Goal: Task Accomplishment & Management: Manage account settings

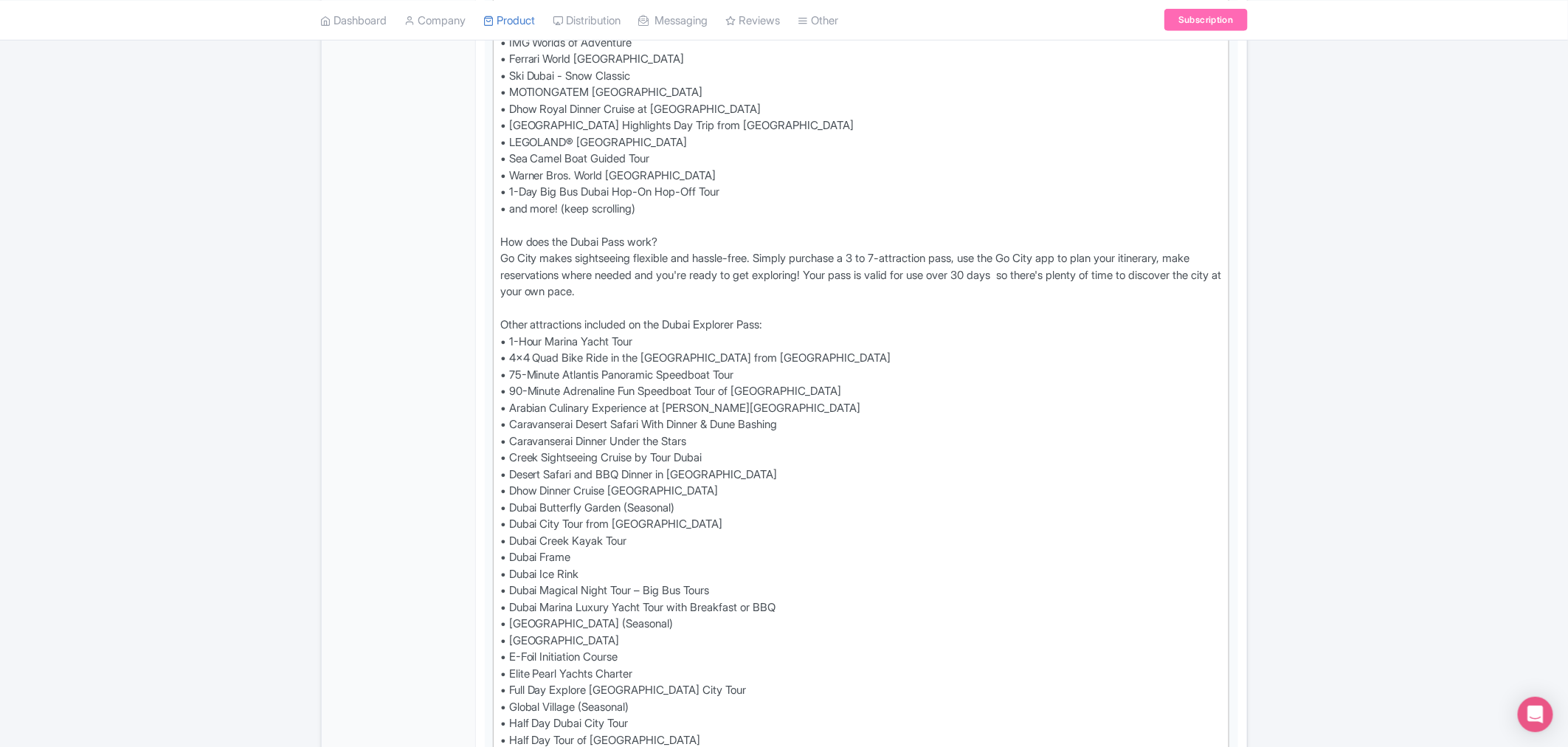
scroll to position [655, 0]
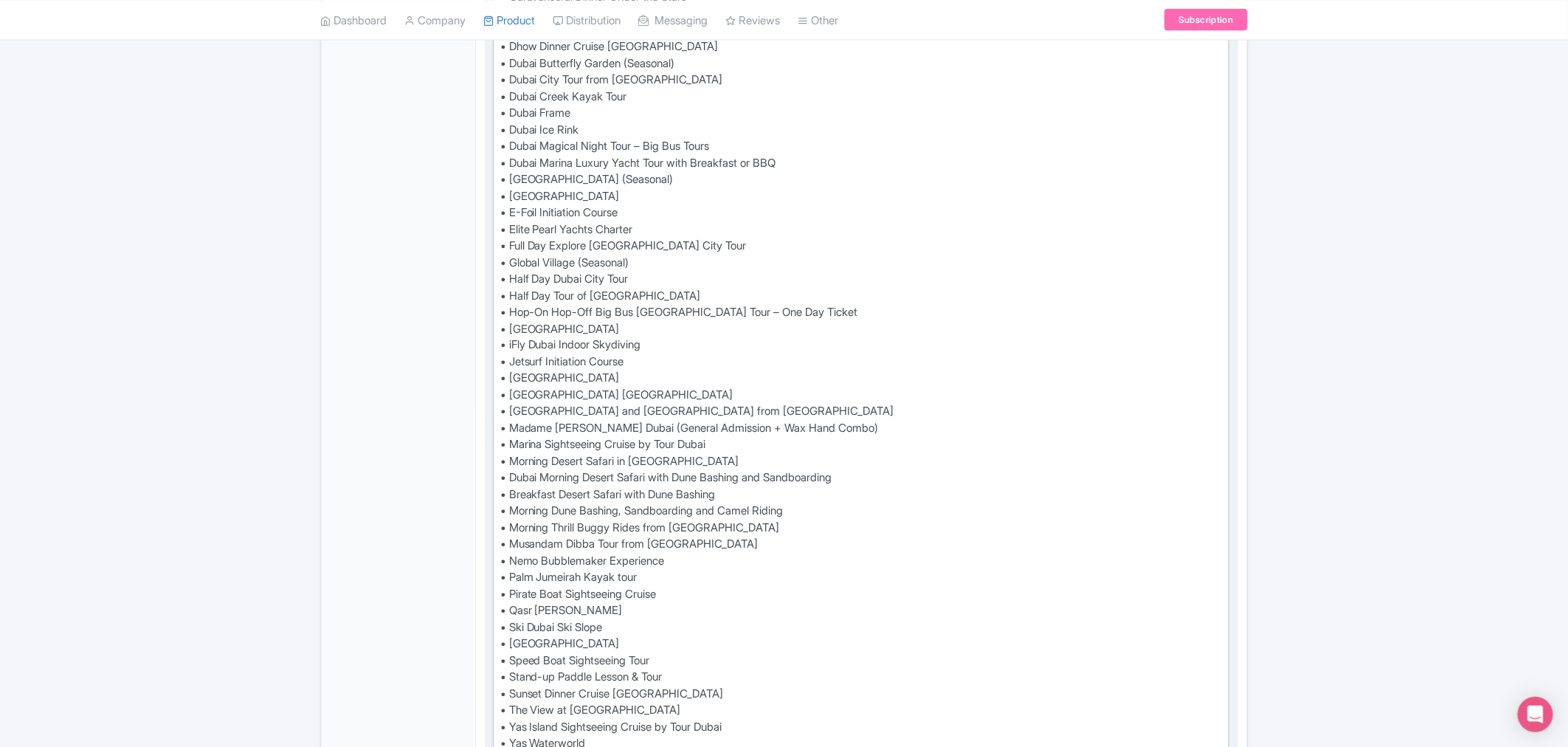
scroll to position [1148, 0]
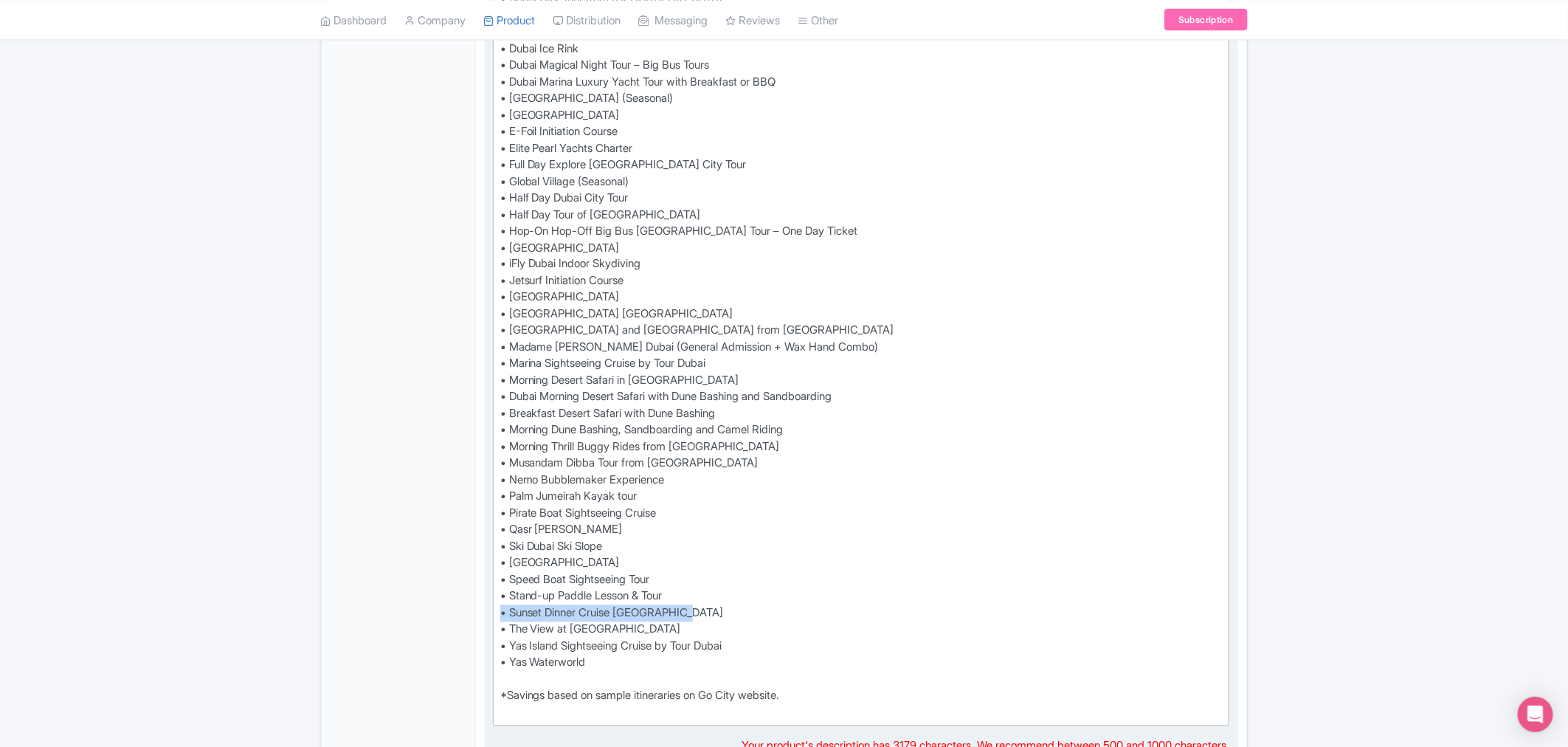
drag, startPoint x: 700, startPoint y: 610, endPoint x: 495, endPoint y: 614, distance: 205.0
click at [495, 614] on trix-editor "See more and spend less with an Explorer Pass and save up to 50%* off admission…" at bounding box center [861, 32] width 737 height 1389
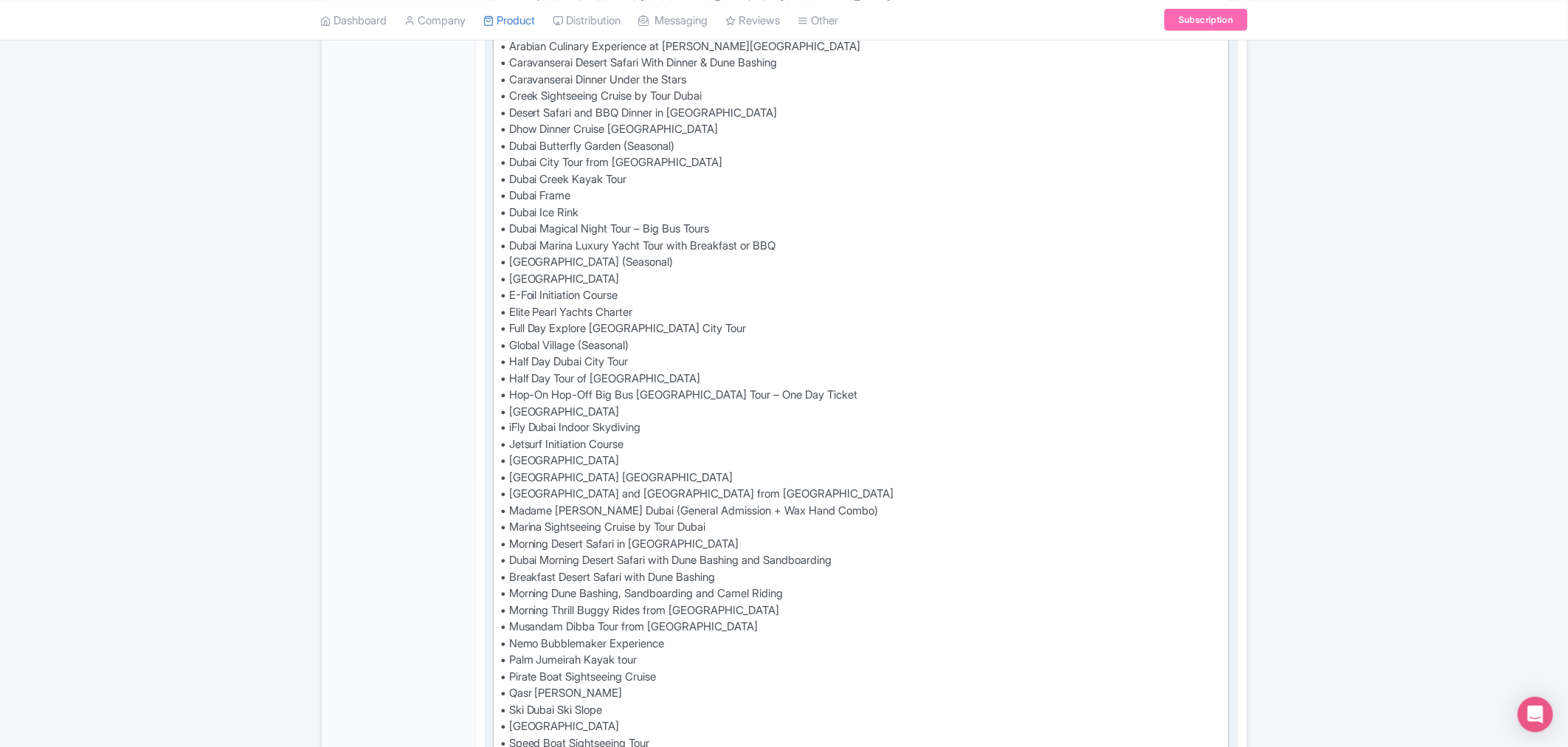
scroll to position [902, 0]
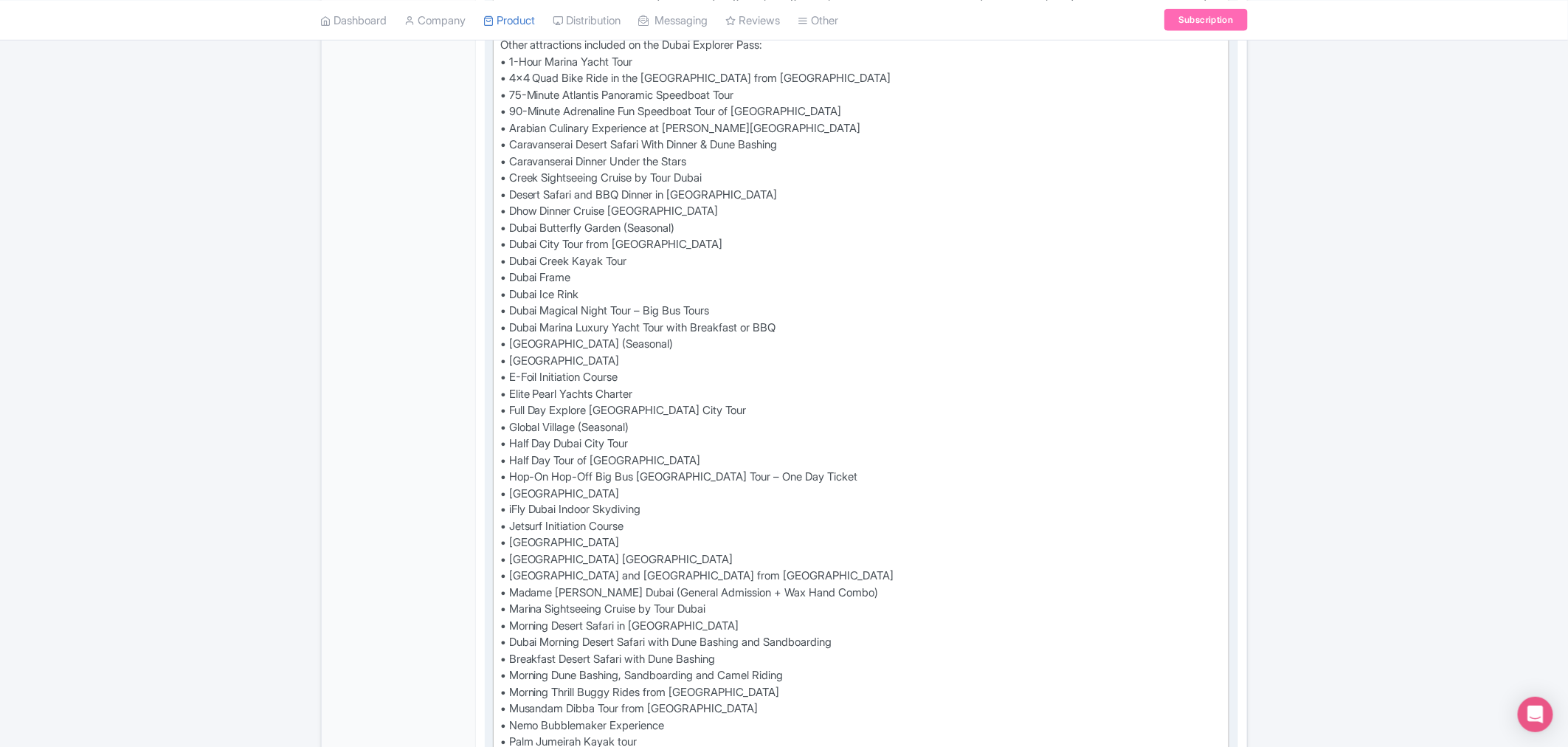
click at [775, 307] on div "See more and spend less with an Explorer Pass and save up to 50%* off admission…" at bounding box center [861, 269] width 722 height 1361
click at [499, 326] on trix-editor "See more and spend less with an Explorer Pass and save up to 50%* off admission…" at bounding box center [861, 269] width 737 height 1372
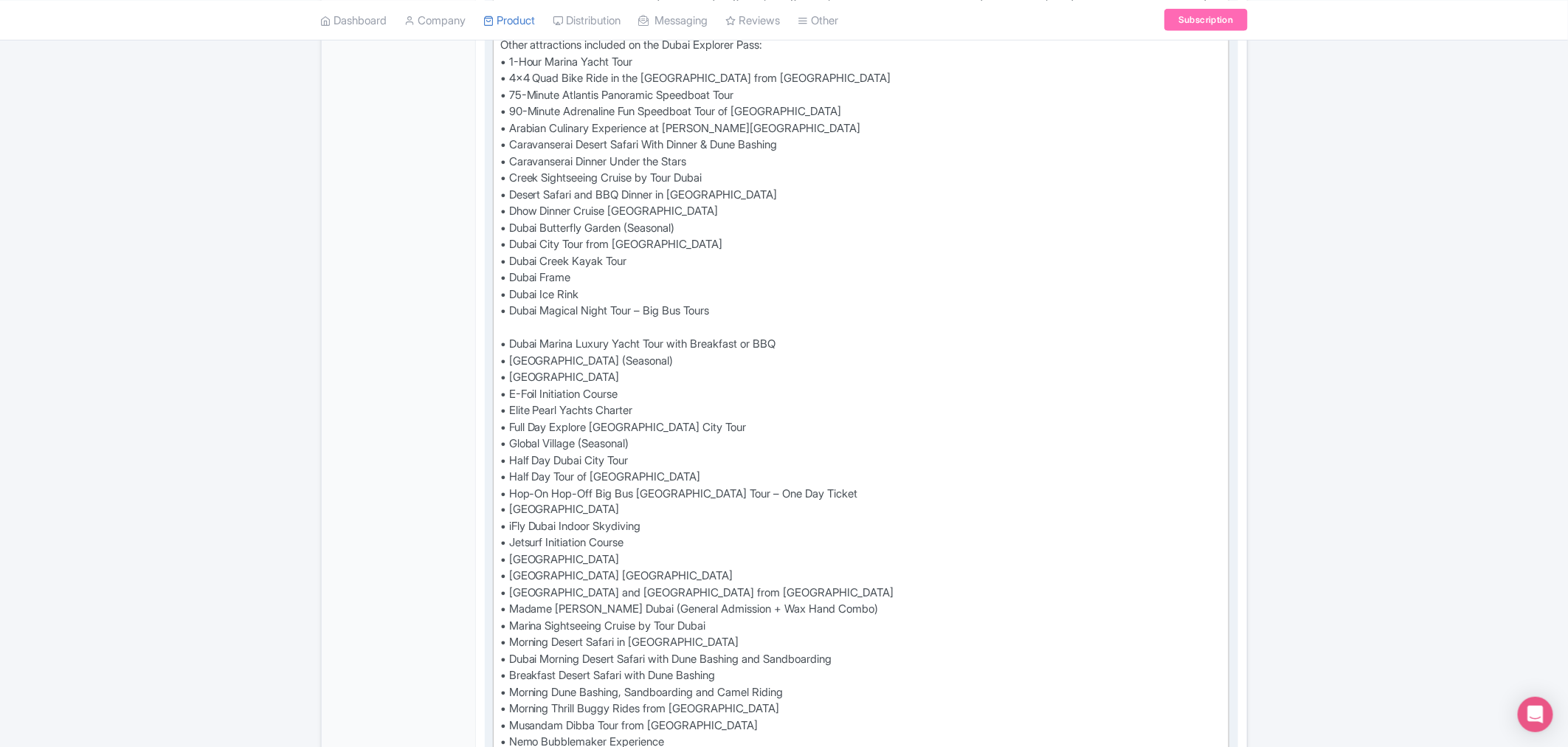
click at [521, 322] on div "See more and spend less with an Explorer Pass and save up to 50%* off admission…" at bounding box center [861, 278] width 722 height 1379
paste trix-editor "Dubai Marina Luxury Sunset Cruise with International Buffet &amp; Open Bar"
type trix-editor "<div>See more and spend less with an Explorer Pass and save up to 50%* off admi…"
click at [1424, 373] on div "← Back to Products Dubai Explorer Pass: 60+ Attractions - Includes IMG Worlds I…" at bounding box center [784, 477] width 1568 height 2481
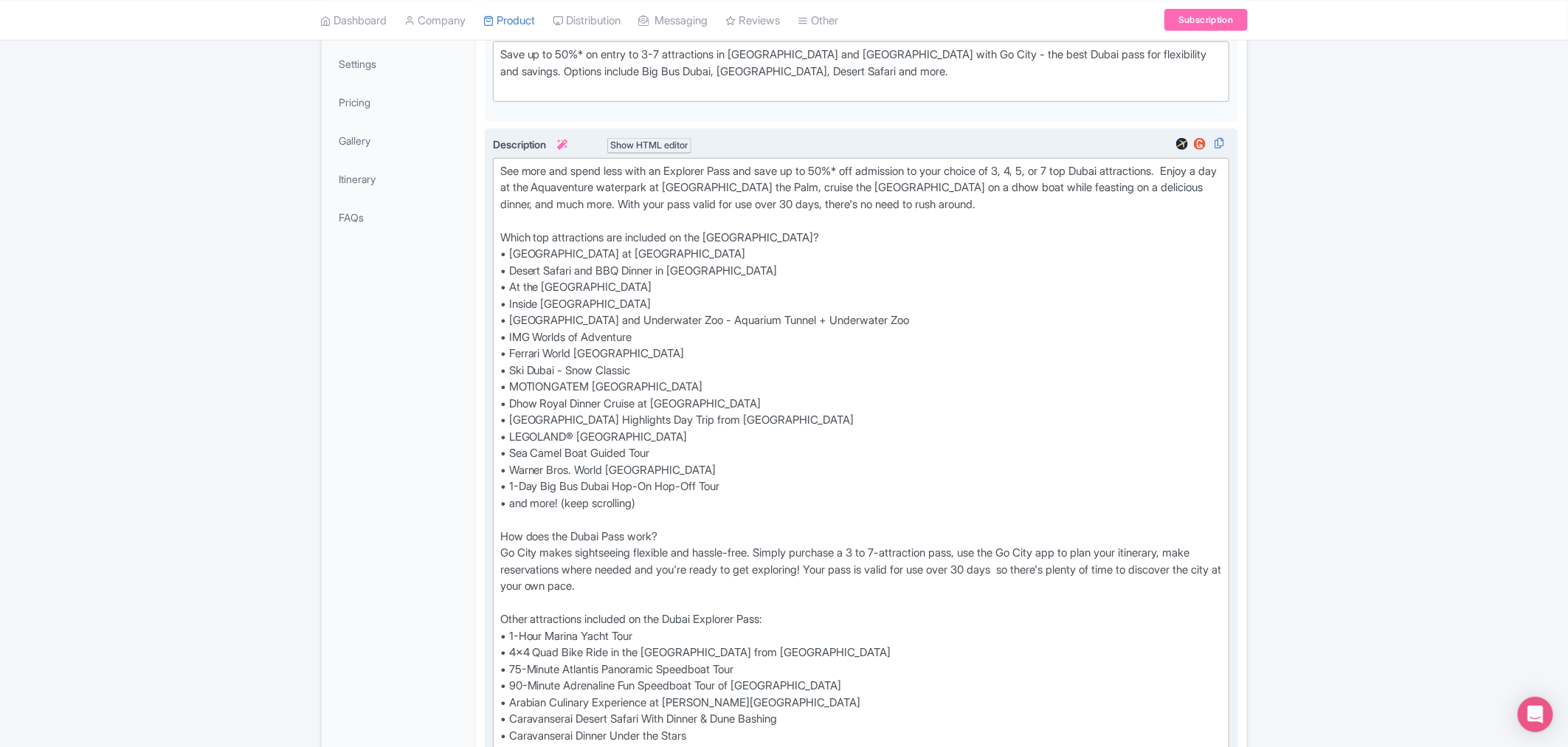
scroll to position [0, 0]
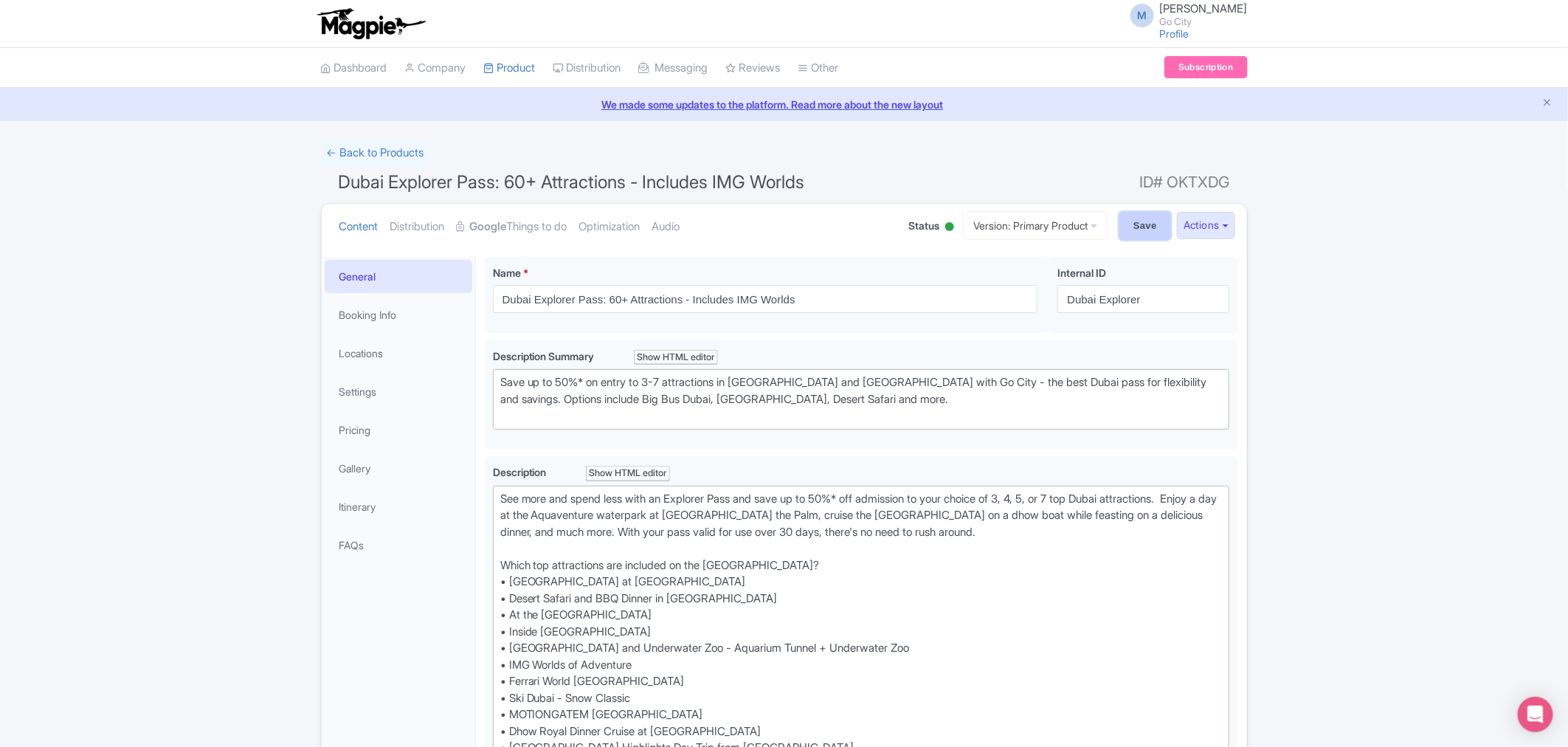
click at [1147, 224] on input "Save" at bounding box center [1145, 226] width 52 height 28
type input "Saving..."
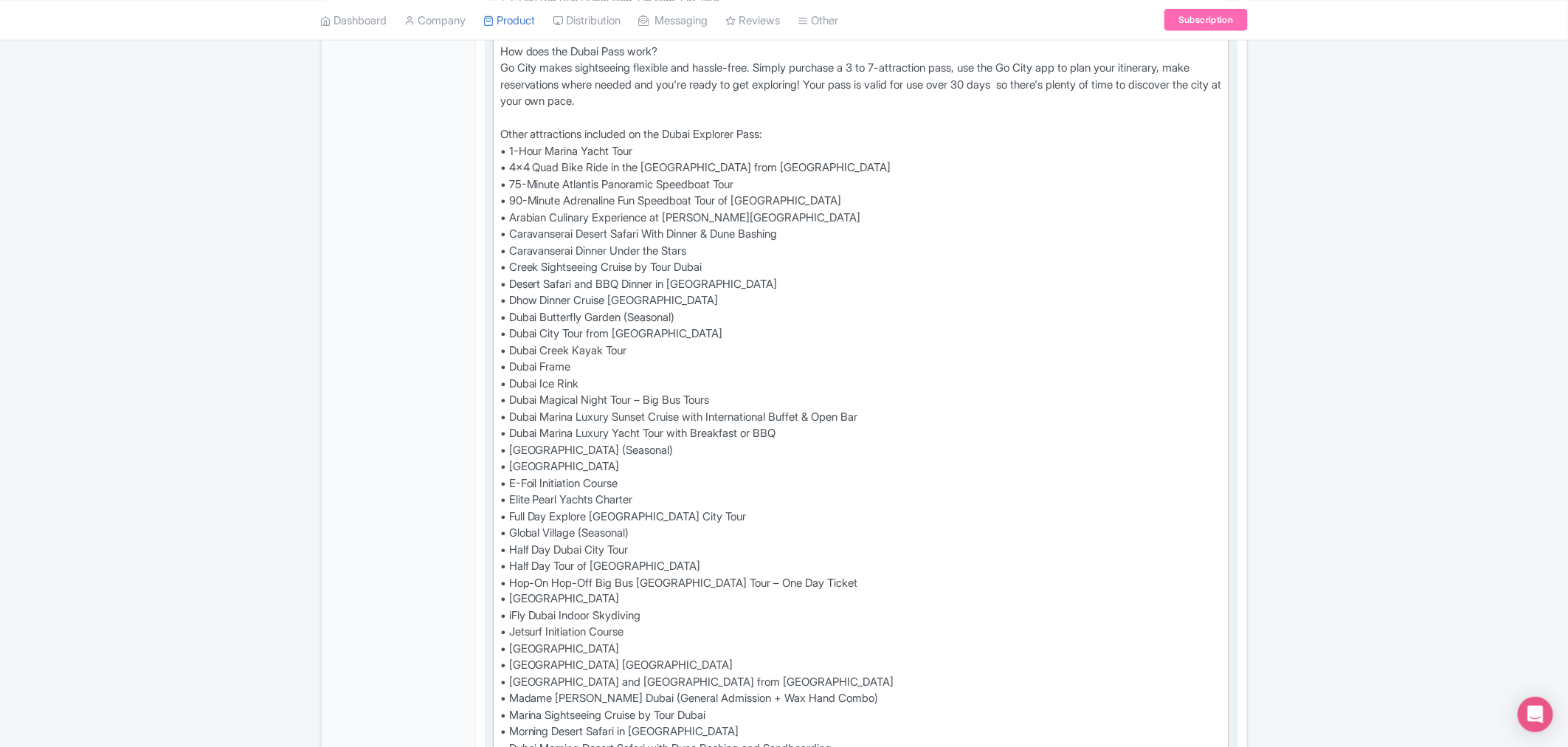
scroll to position [830, 0]
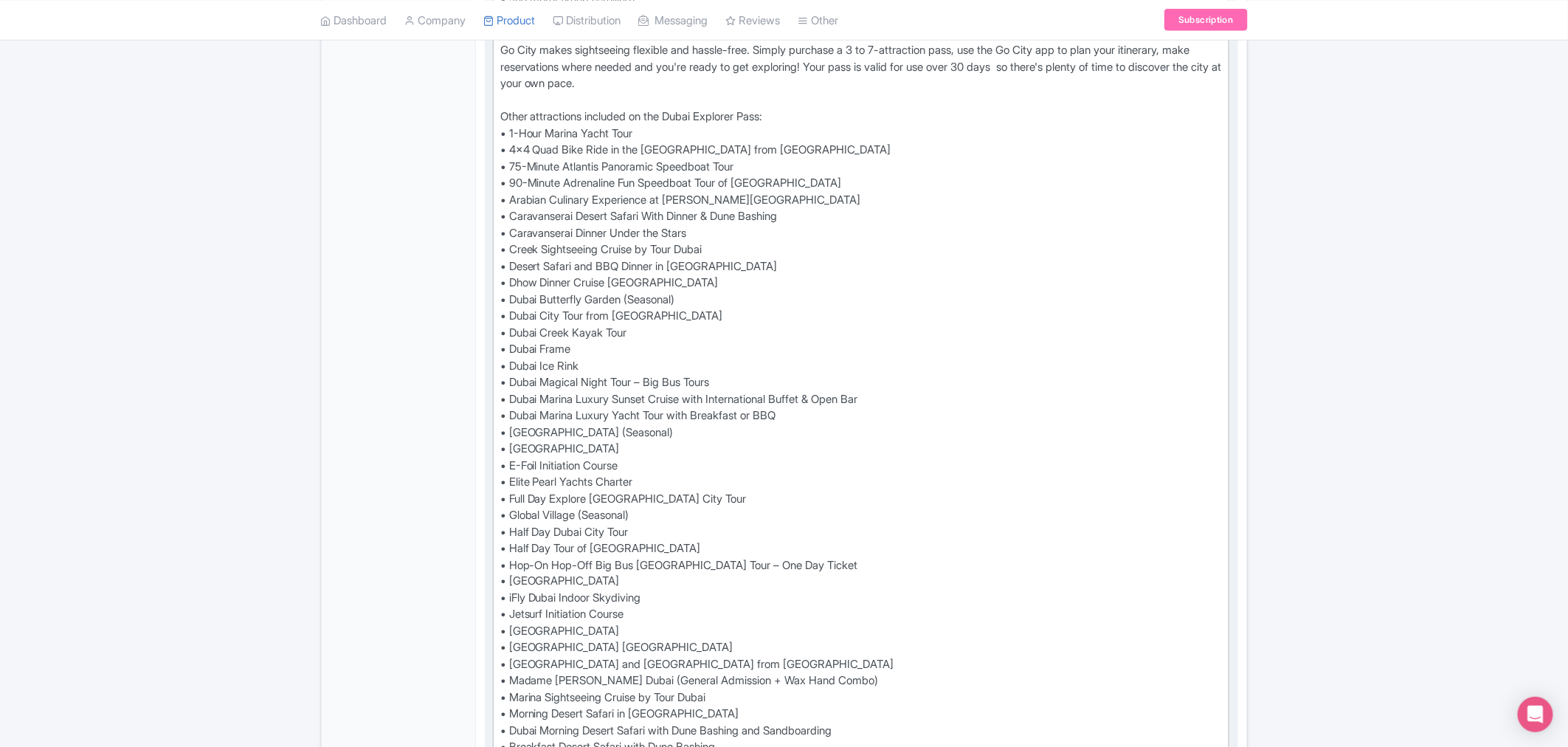
click at [650, 446] on div "See more and spend less with an Explorer Pass and save up to 50%* off admission…" at bounding box center [861, 349] width 722 height 1379
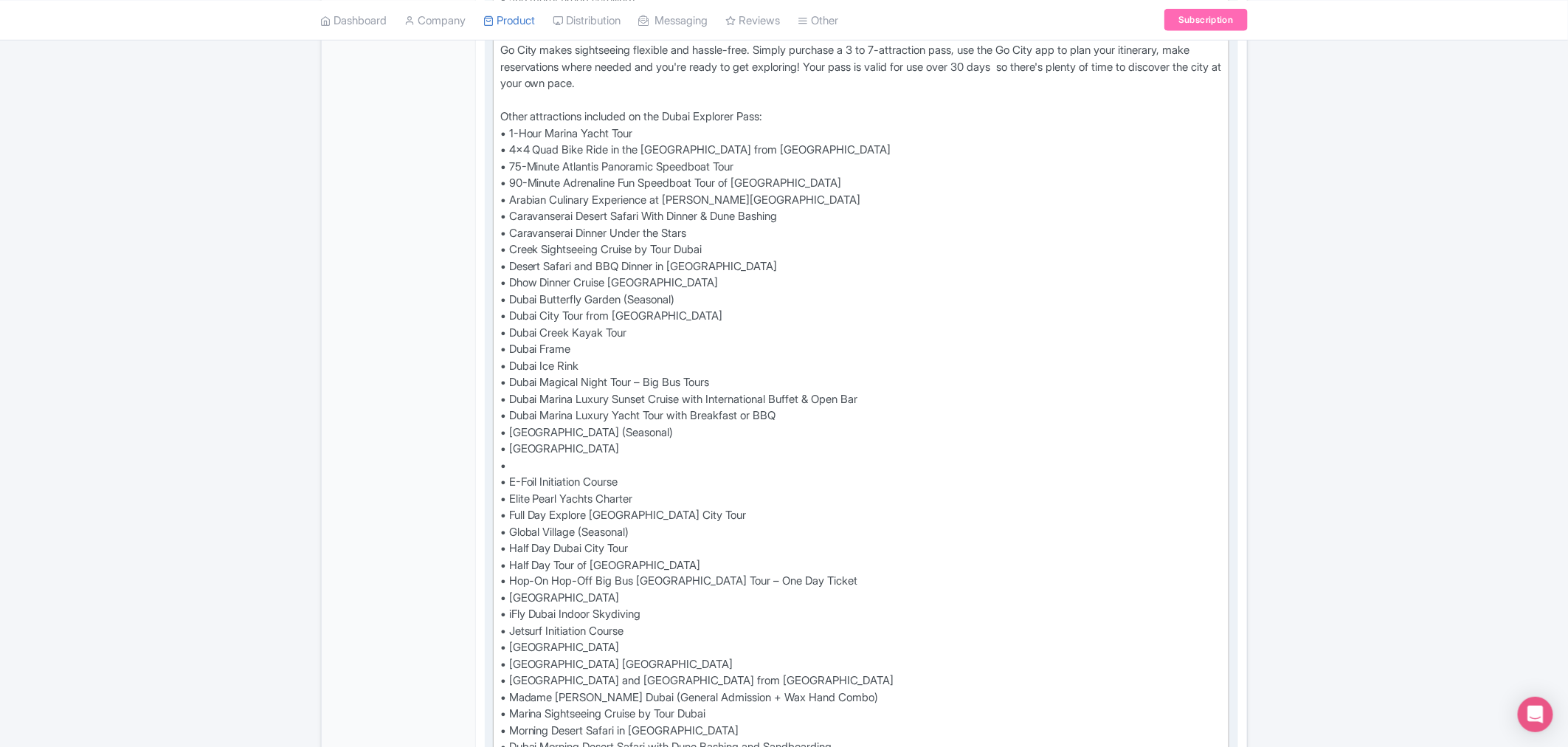
paste trix-editor "Dubai: 1 Hour Ain House Boat Tour"
type trix-editor "<div>See more and spend less with an Explorer Pass and save up to 50%* off admi…"
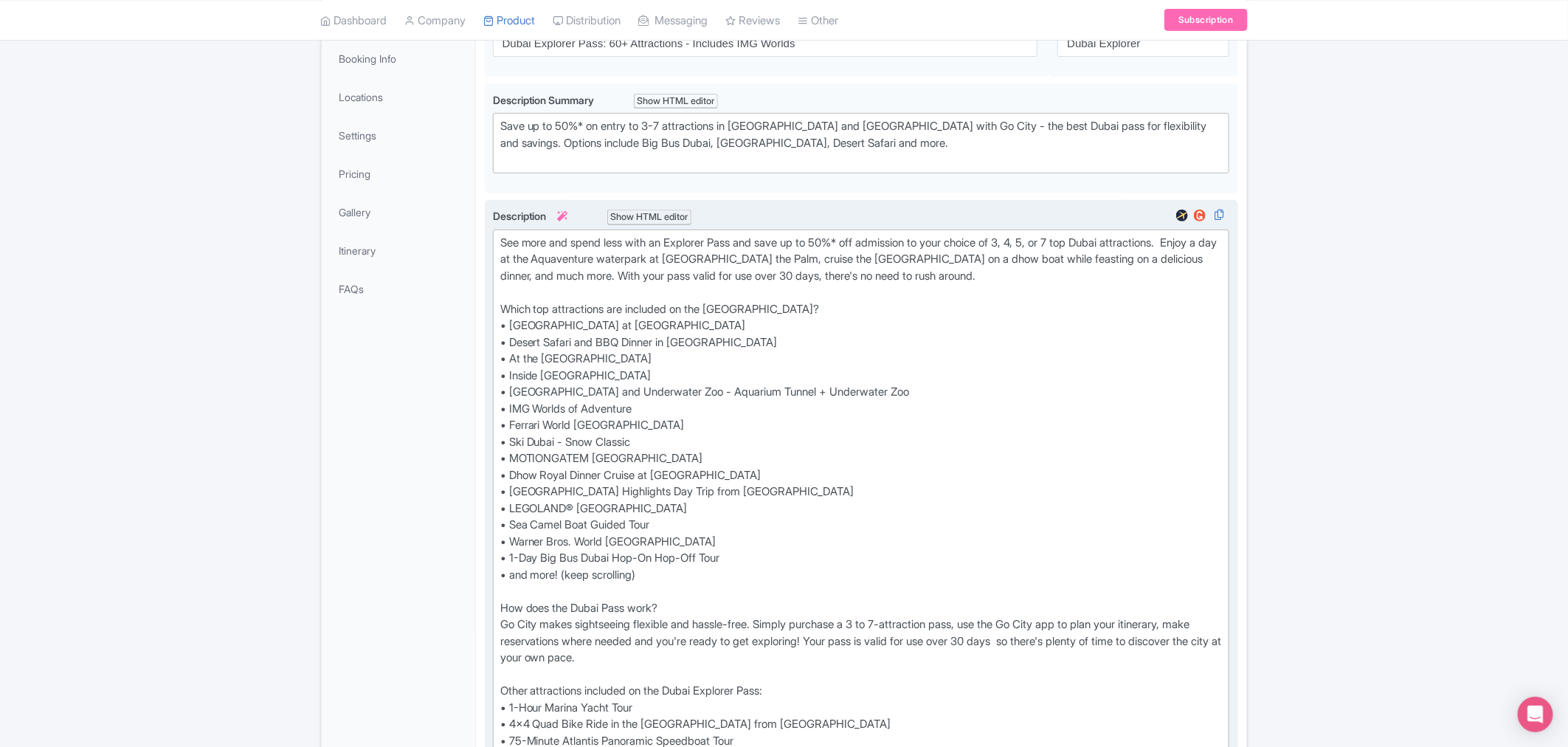
scroll to position [0, 0]
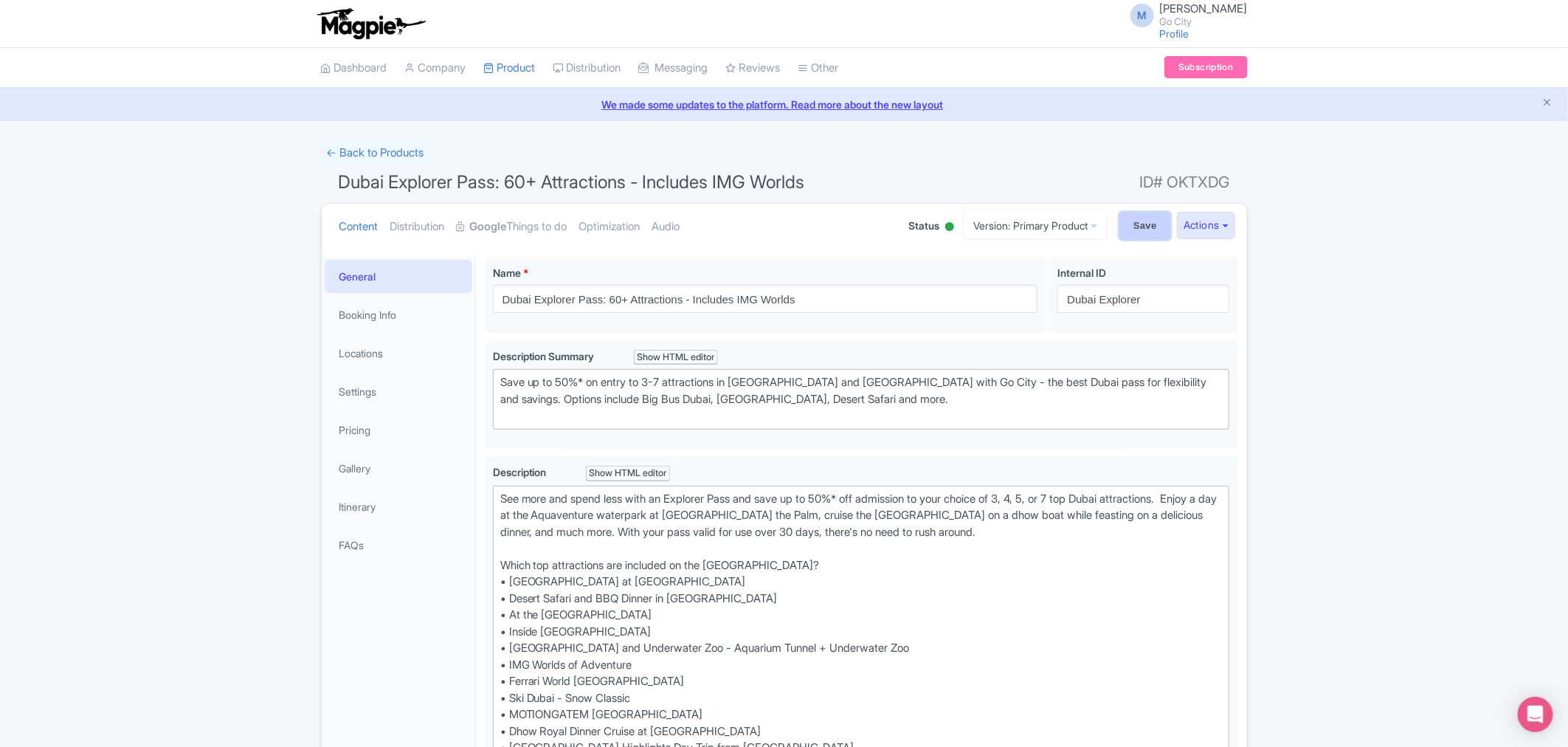
click at [1144, 230] on input "Save" at bounding box center [1145, 226] width 52 height 28
type input "Saving..."
click at [374, 146] on link "← Back to Products" at bounding box center [375, 153] width 109 height 29
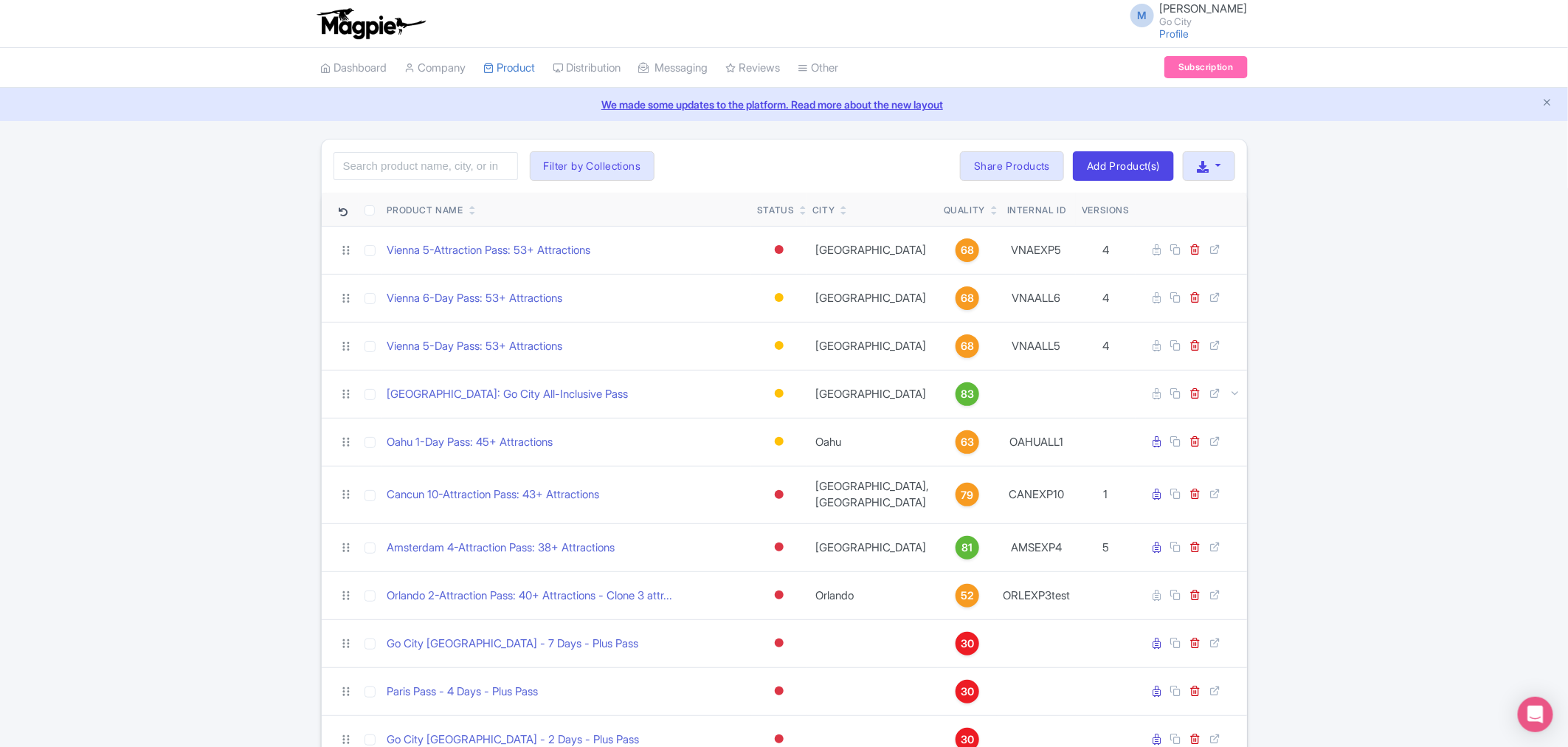
click at [401, 180] on div "Search Filter by Collections All Inclusive Explorer Trade Products Trade Test R…" at bounding box center [784, 166] width 926 height 53
click at [401, 166] on input "search" at bounding box center [425, 166] width 184 height 28
type input "dubai"
click button "Search" at bounding box center [0, 0] width 0 height 0
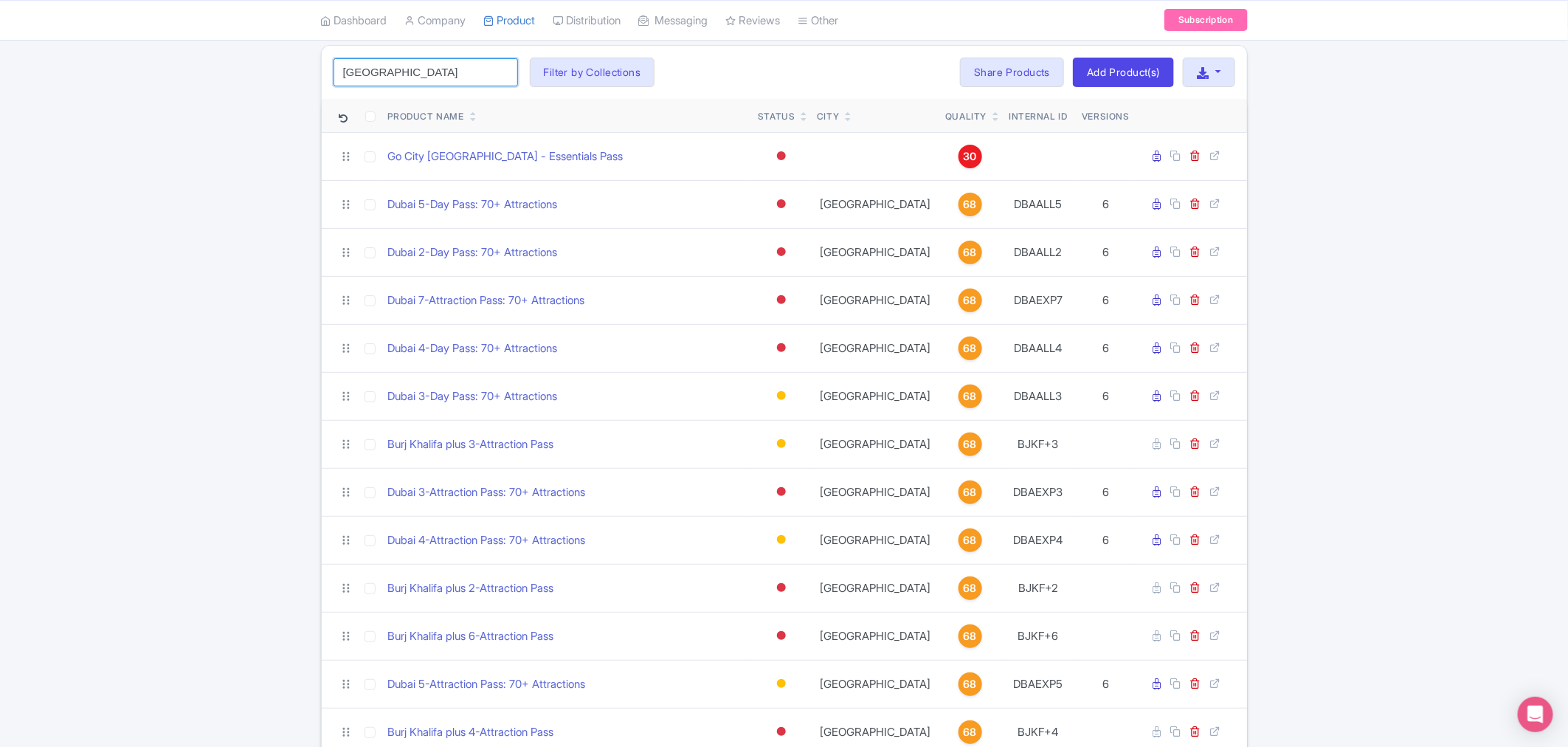
scroll to position [359, 0]
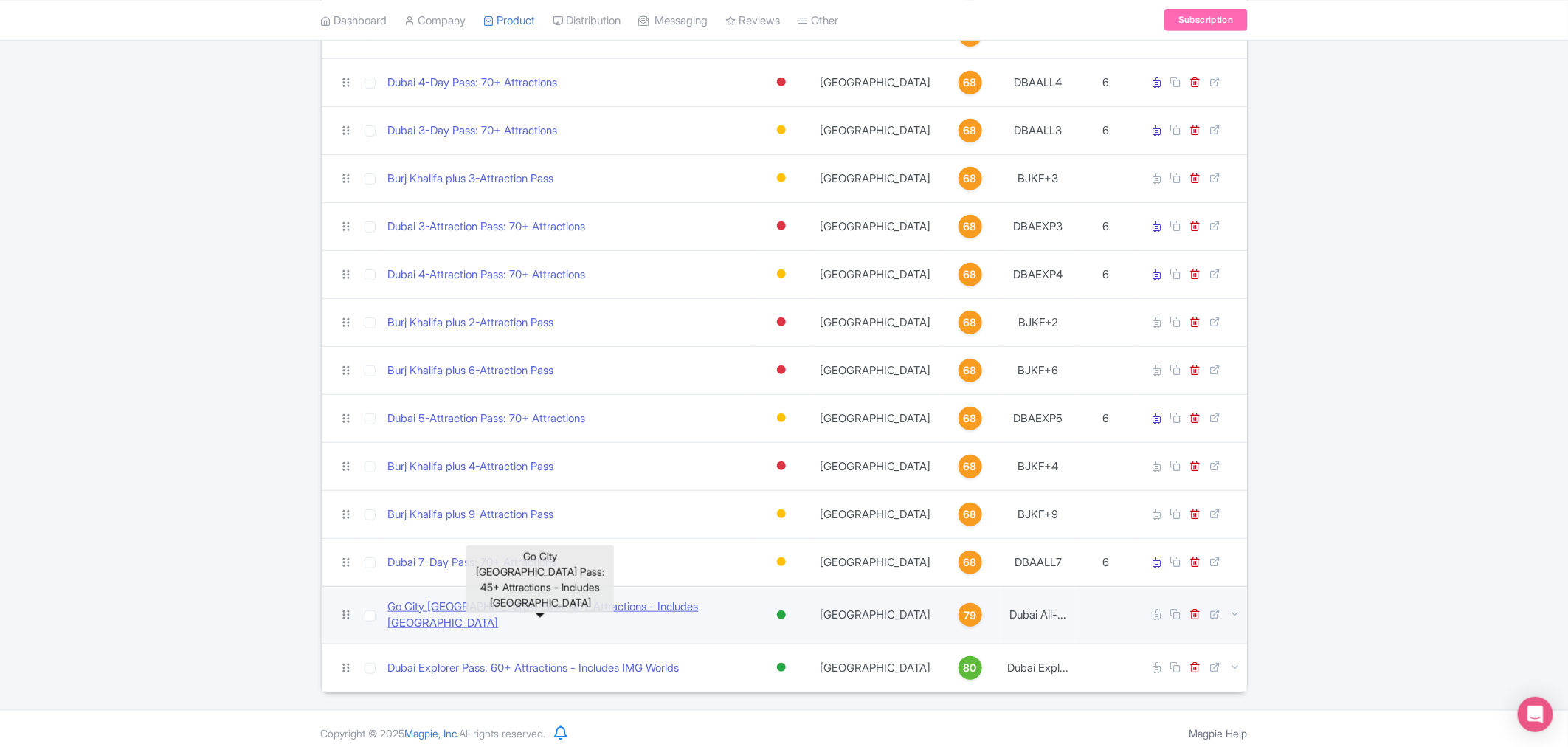
click at [628, 611] on link "Go City [GEOGRAPHIC_DATA] Pass: 45+ Attractions - Includes [GEOGRAPHIC_DATA]" at bounding box center [567, 615] width 358 height 33
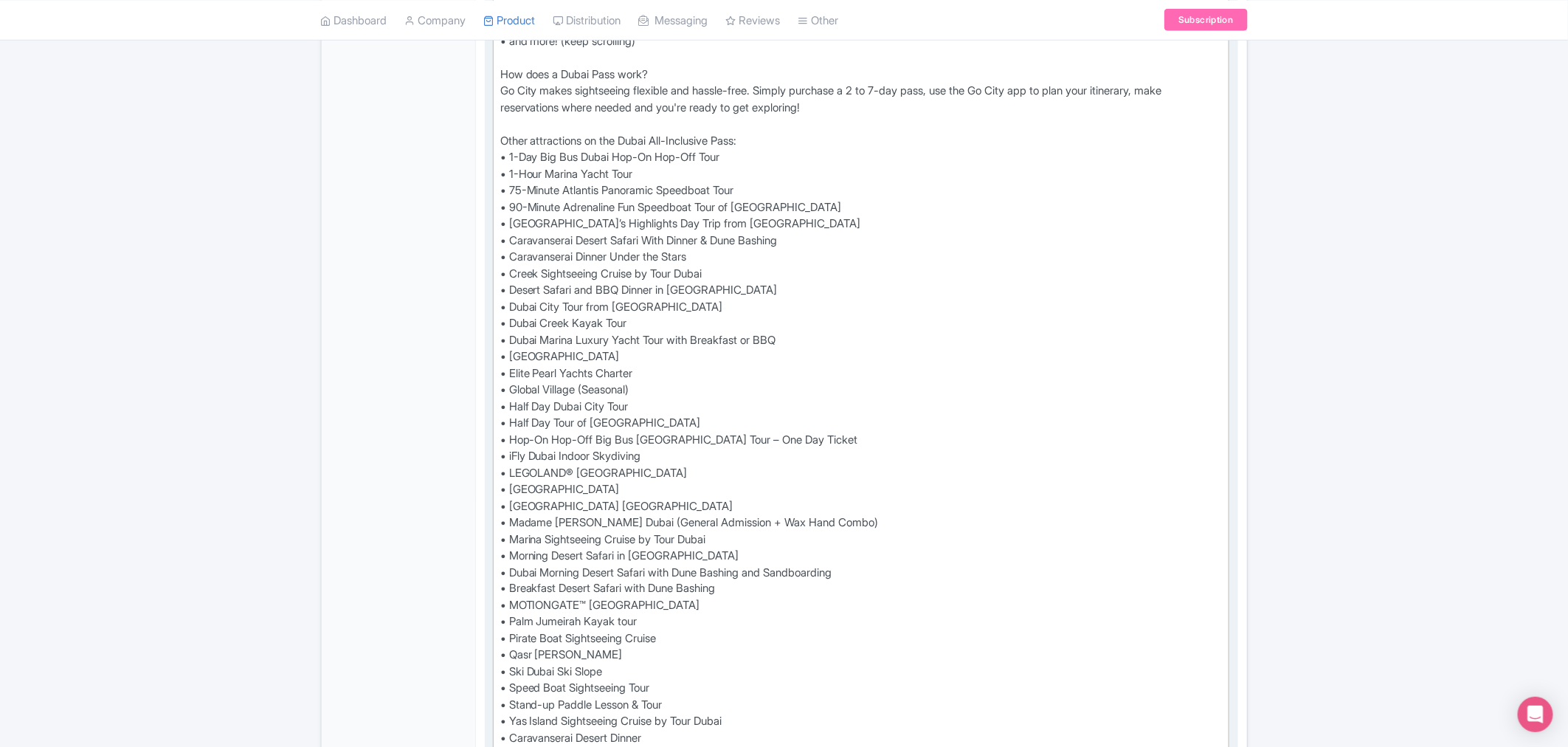
scroll to position [902, 0]
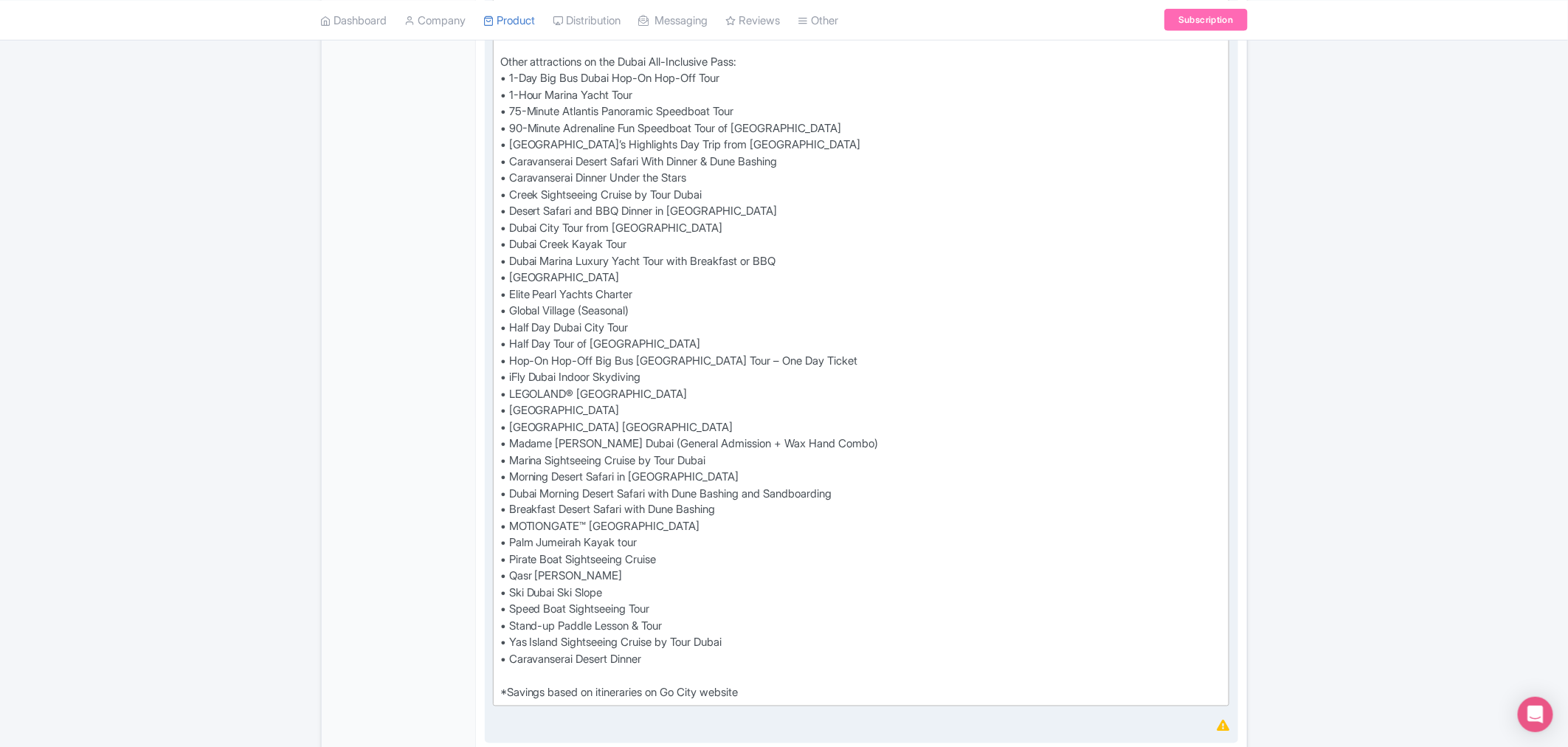
click at [643, 258] on div "Experience the very best of [GEOGRAPHIC_DATA] and [GEOGRAPHIC_DATA] with Go Cit…" at bounding box center [861, 145] width 722 height 1113
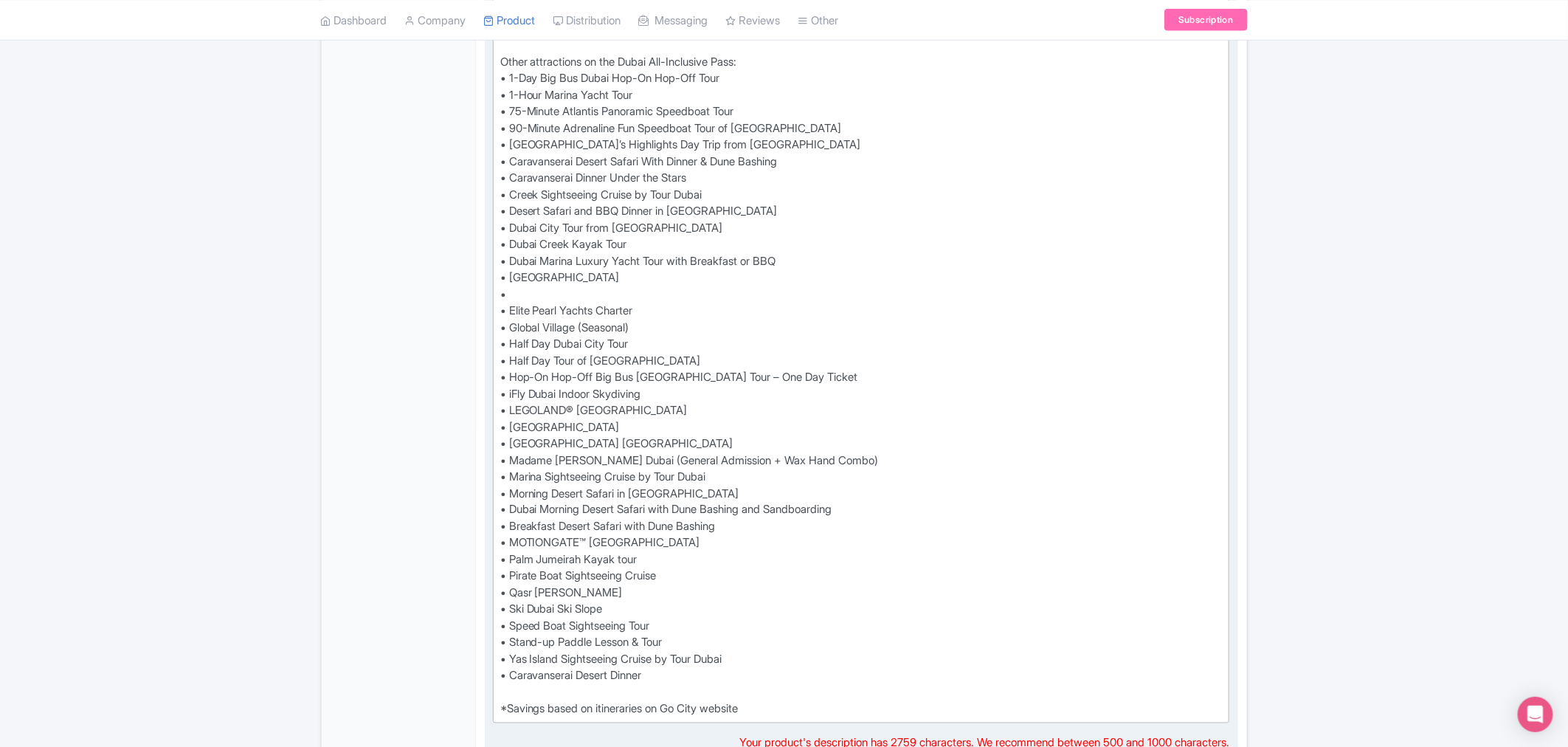
paste trix-editor "<lor>Ipsumdolor sit amet cons ad Elits doe Tem Incid utla Et Dolo'm Ali-Enimadm…"
type trix-editor "<lor>Ipsumdolor sit amet cons ad Elits doe Tem Incid utla Et Dolo'm Ali-Enimadm…"
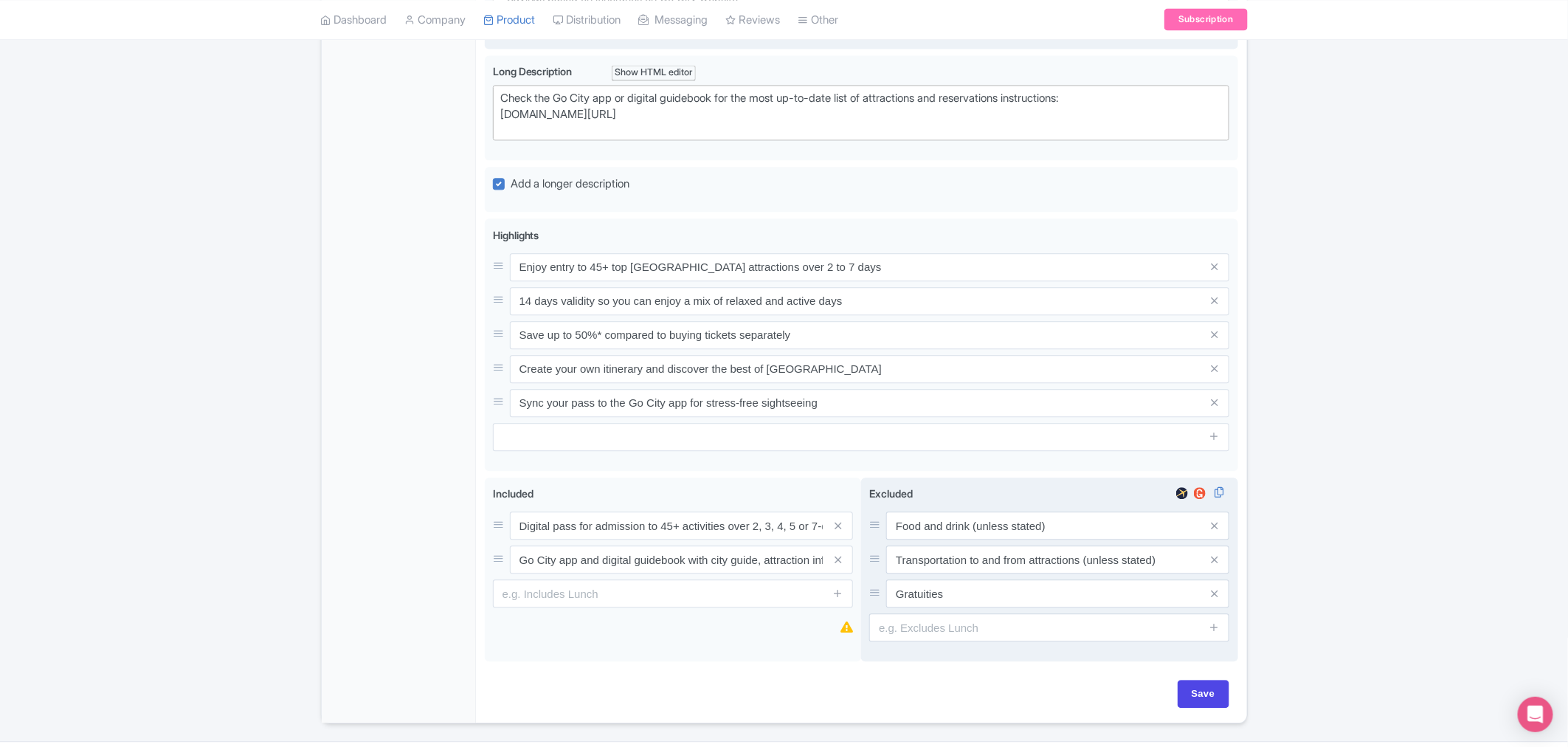
scroll to position [1637, 0]
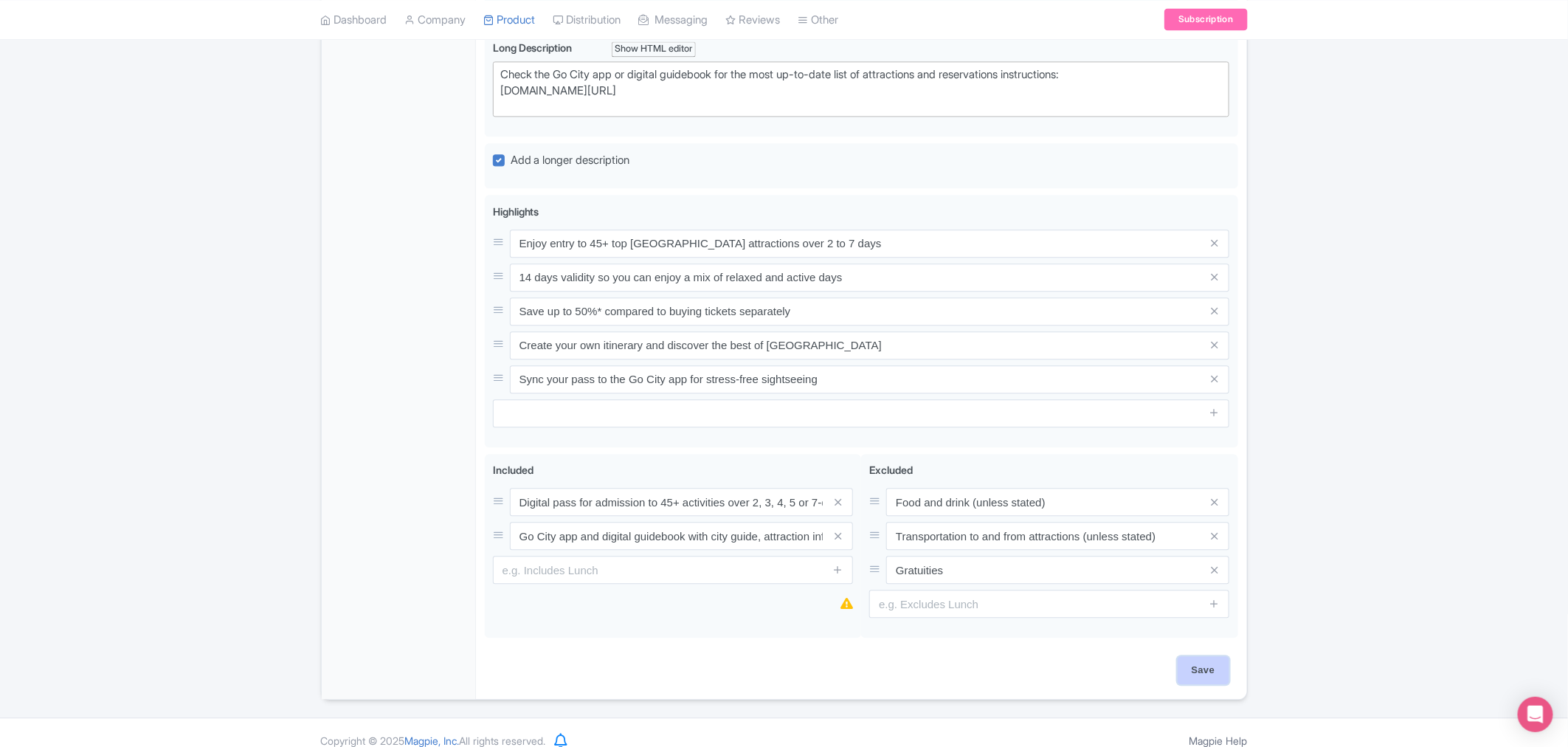
click at [1204, 658] on input "Save" at bounding box center [1203, 670] width 52 height 28
type input "Saving..."
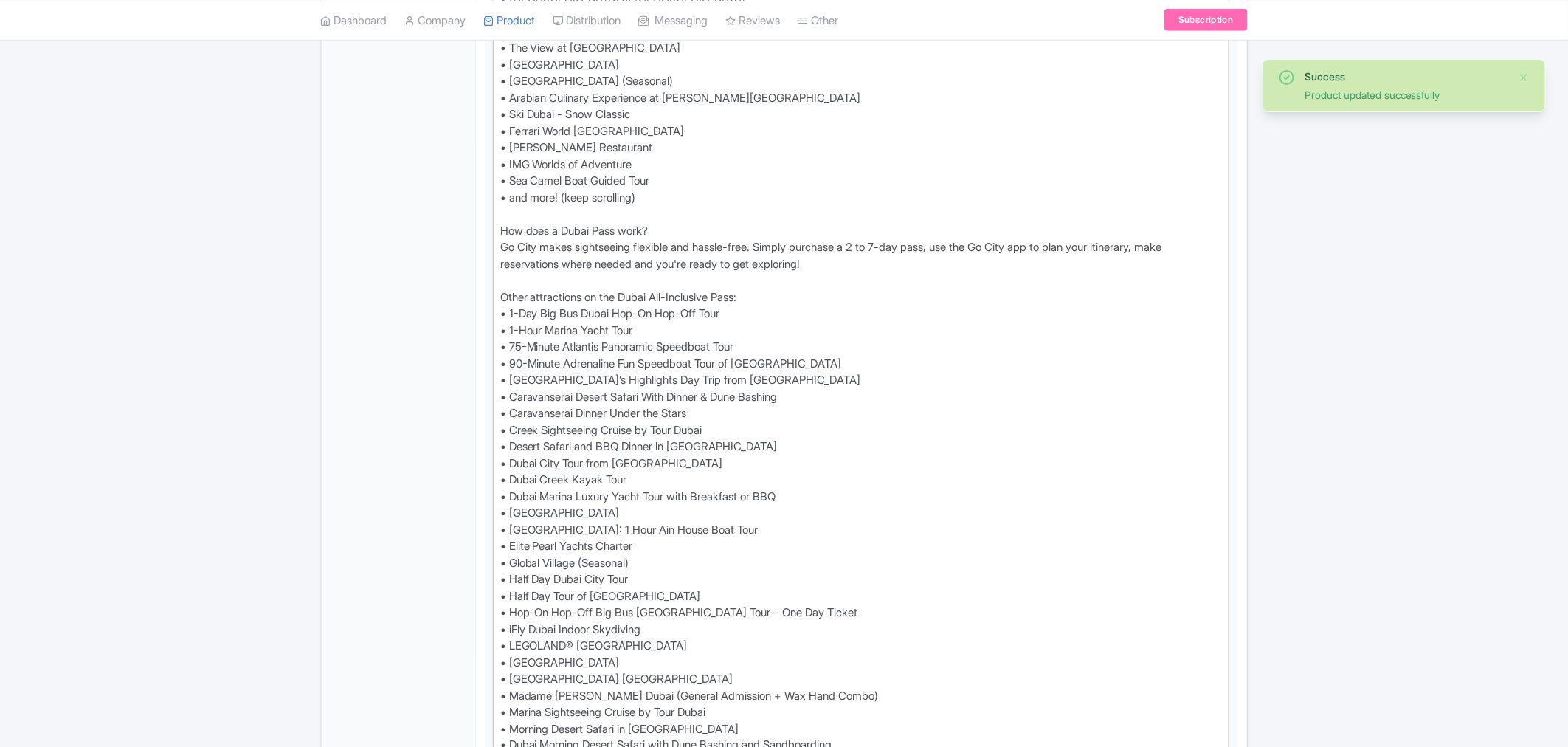
scroll to position [666, 0]
click at [264, 496] on div "Success Product updated successfully ← Back to Products Go City Dubai Pass: 45+…" at bounding box center [784, 565] width 1568 height 2186
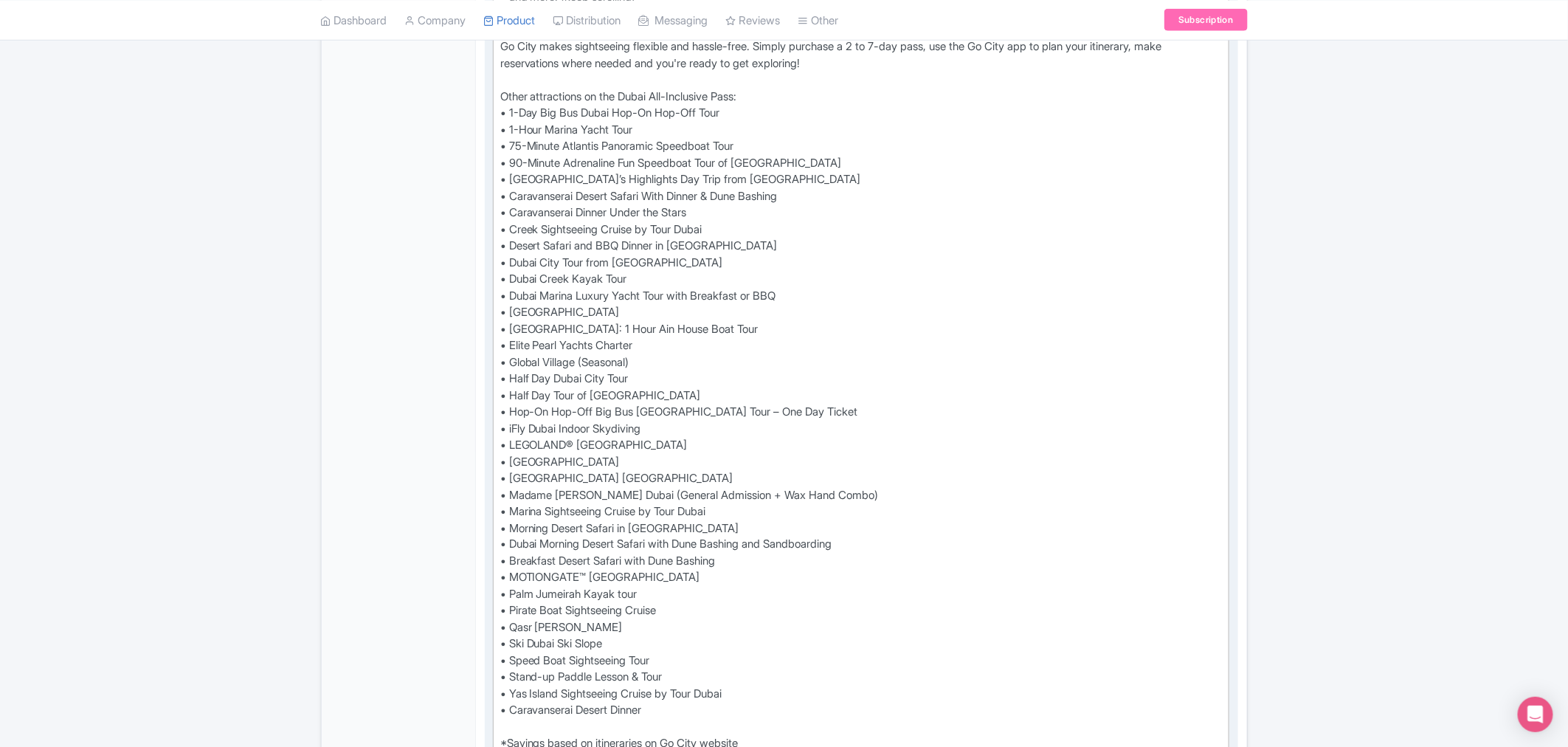
scroll to position [949, 0]
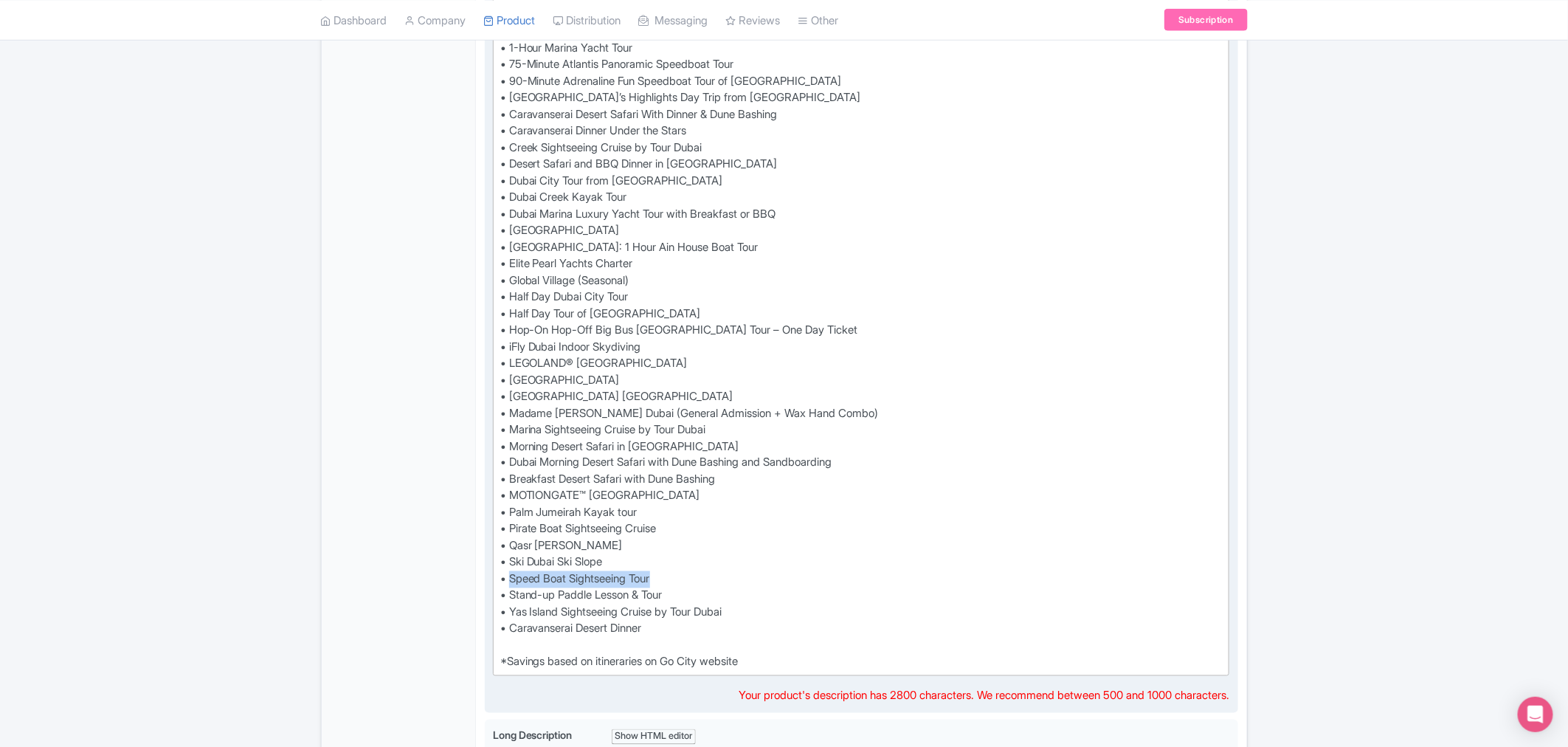
drag, startPoint x: 669, startPoint y: 556, endPoint x: 511, endPoint y: 563, distance: 158.2
click at [511, 563] on div "Experience the very best of [GEOGRAPHIC_DATA] and [GEOGRAPHIC_DATA] with Go Cit…" at bounding box center [861, 106] width 722 height 1129
paste trix-editor "90 Minutes Speed Boat Sightseeing Tour of Dubai"
type trix-editor "<lor>Ipsumdolor sit amet cons ad Elits doe Tem Incid utla Et Dolo'm Ali-Enimadm…"
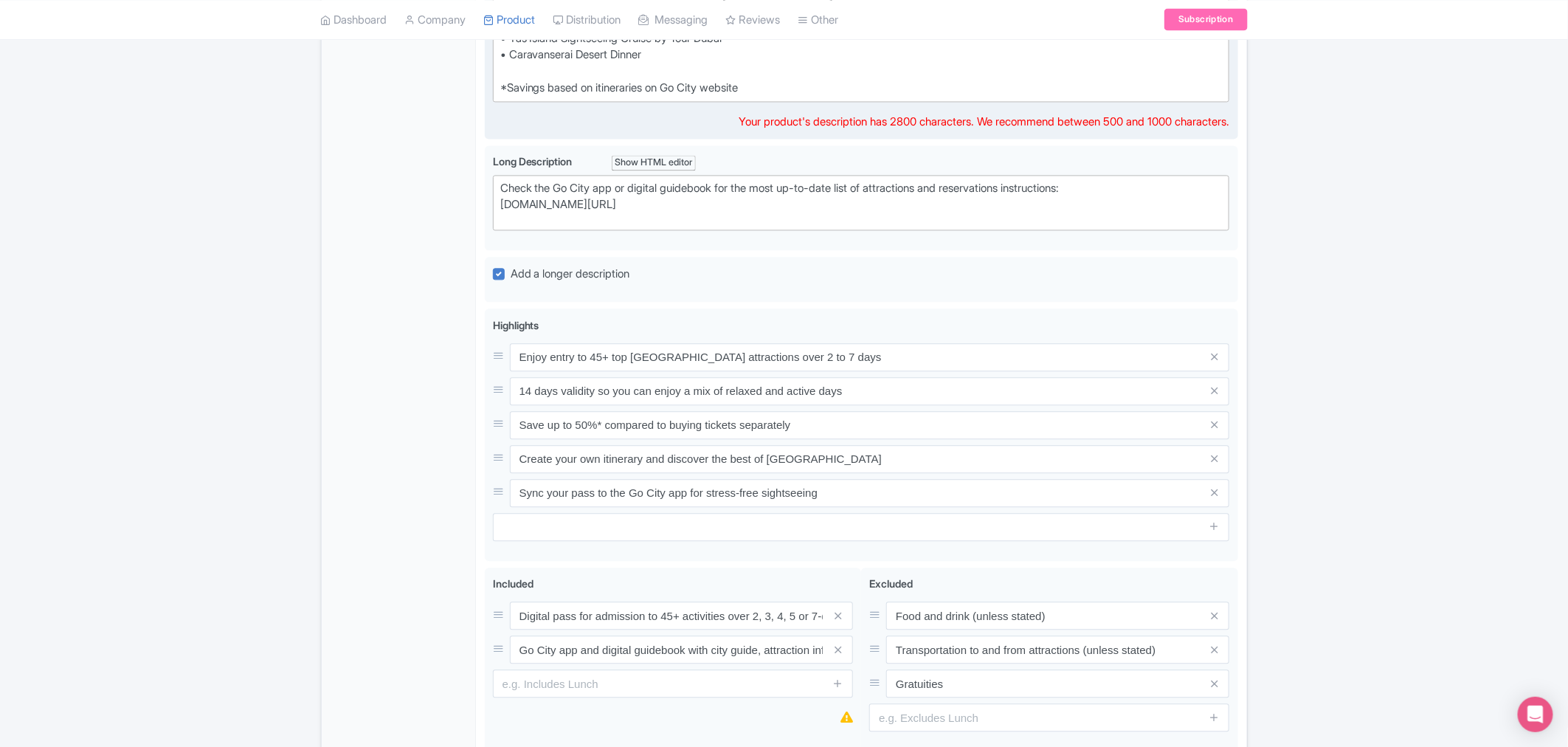
scroll to position [1625, 0]
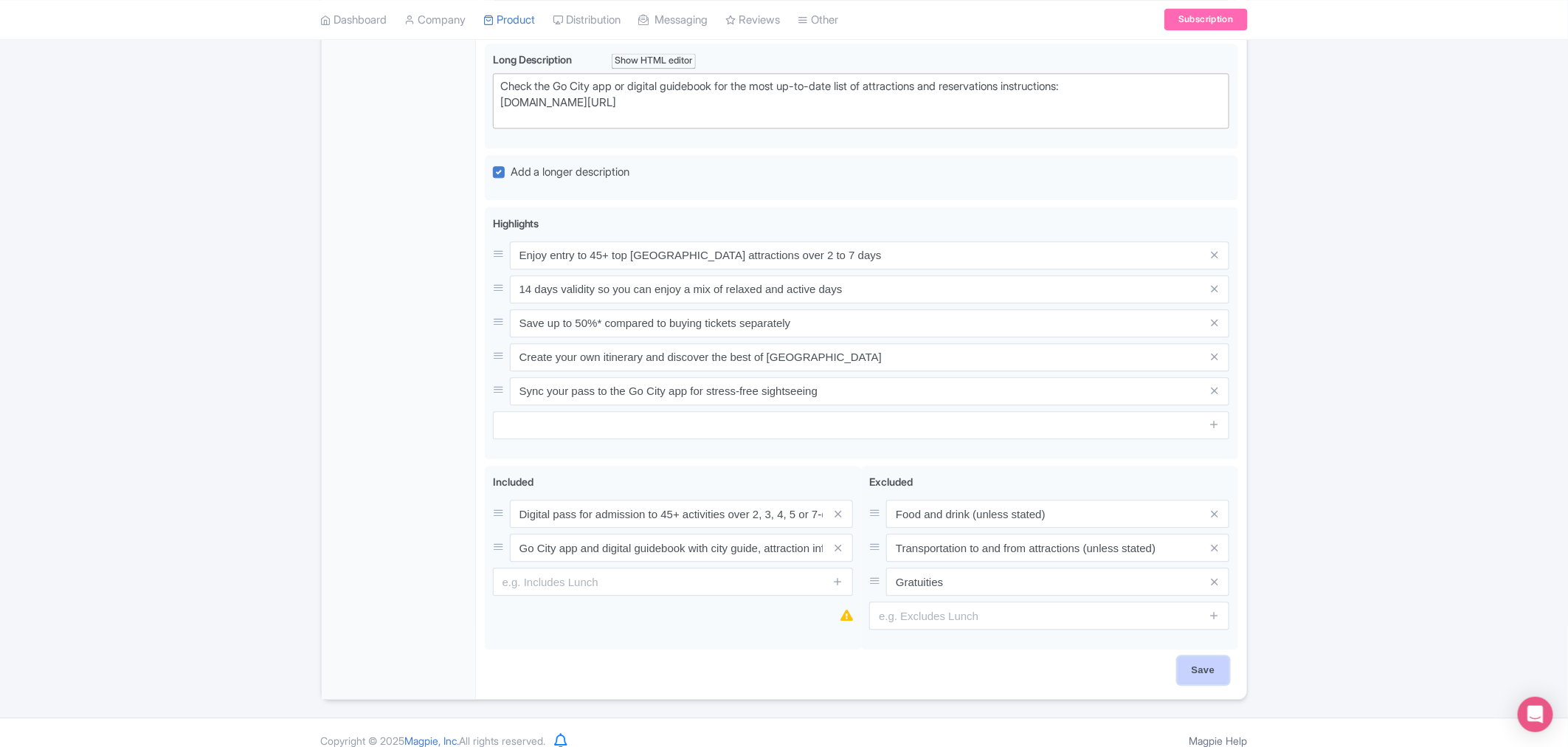
click at [1203, 665] on input "Save" at bounding box center [1203, 670] width 52 height 28
type input "Saving..."
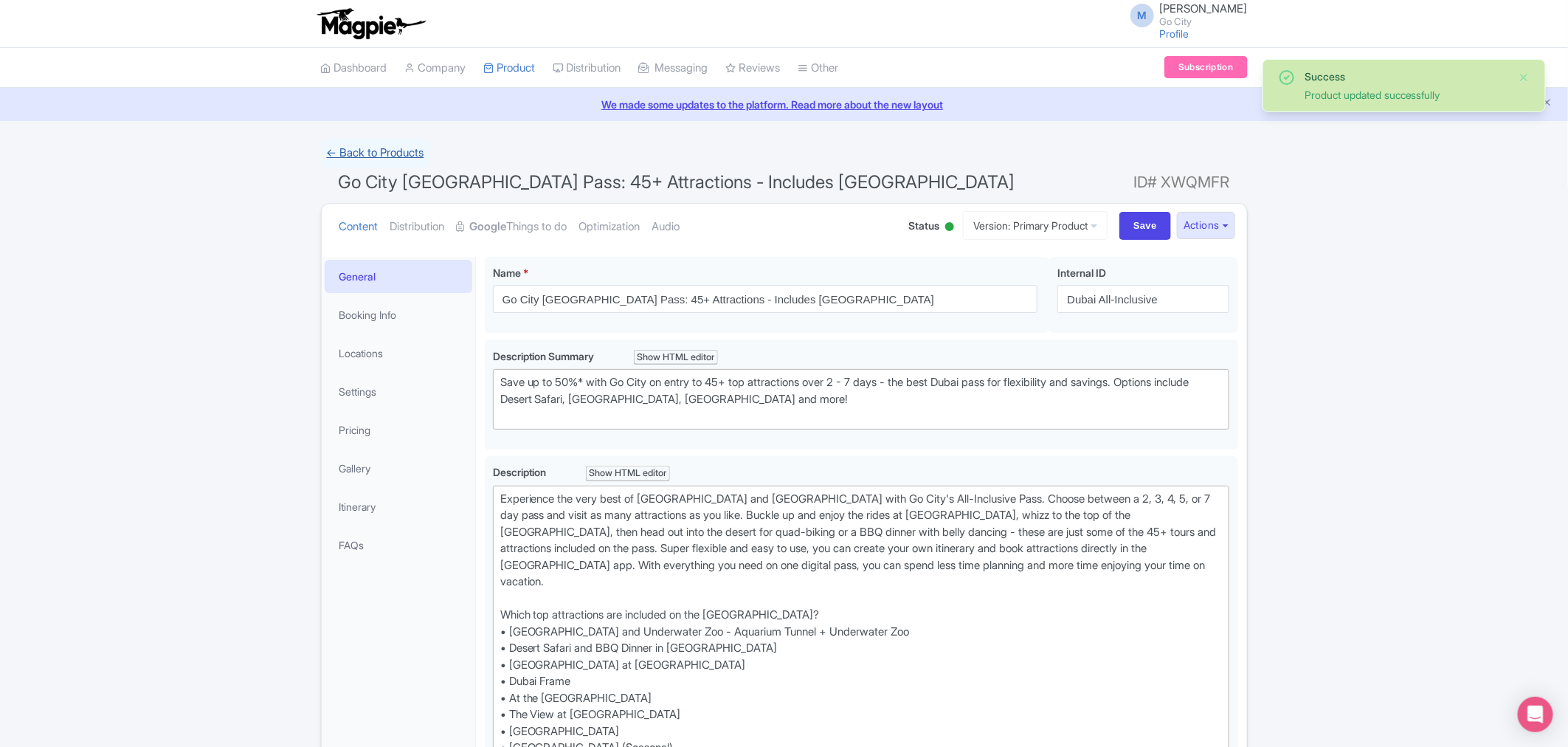
click at [363, 144] on link "← Back to Products" at bounding box center [375, 153] width 109 height 29
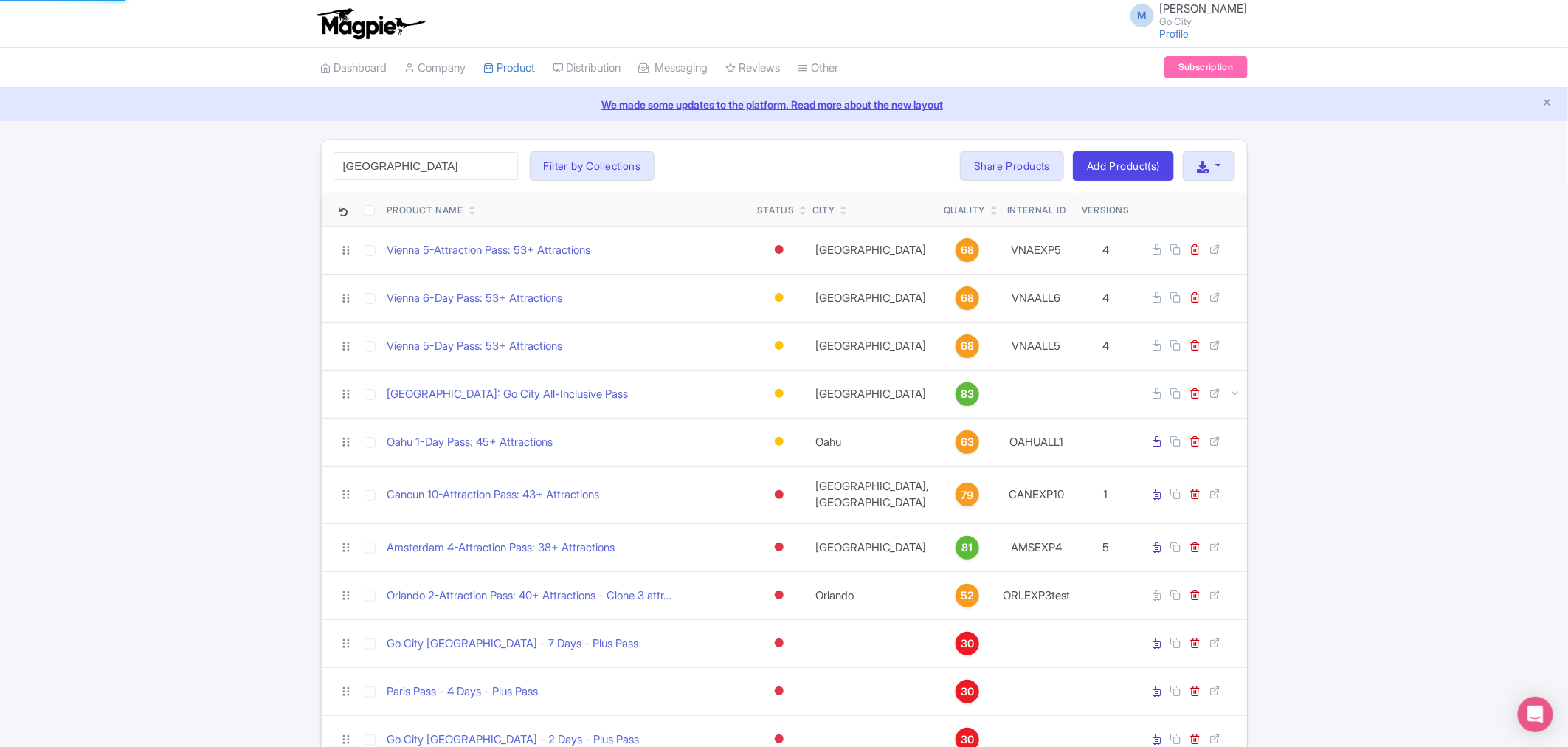
type input "[GEOGRAPHIC_DATA]"
click button "Search" at bounding box center [0, 0] width 0 height 0
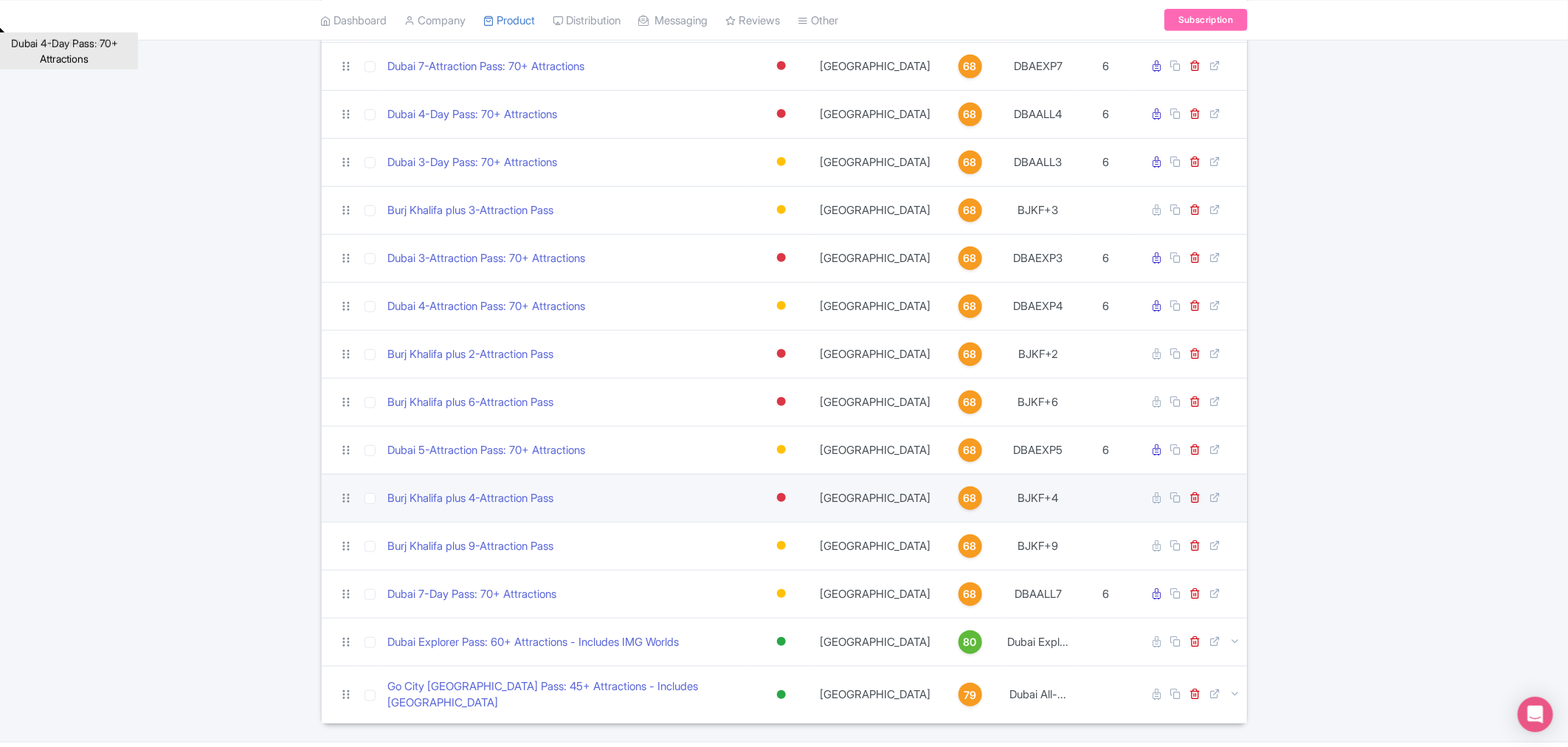
scroll to position [359, 0]
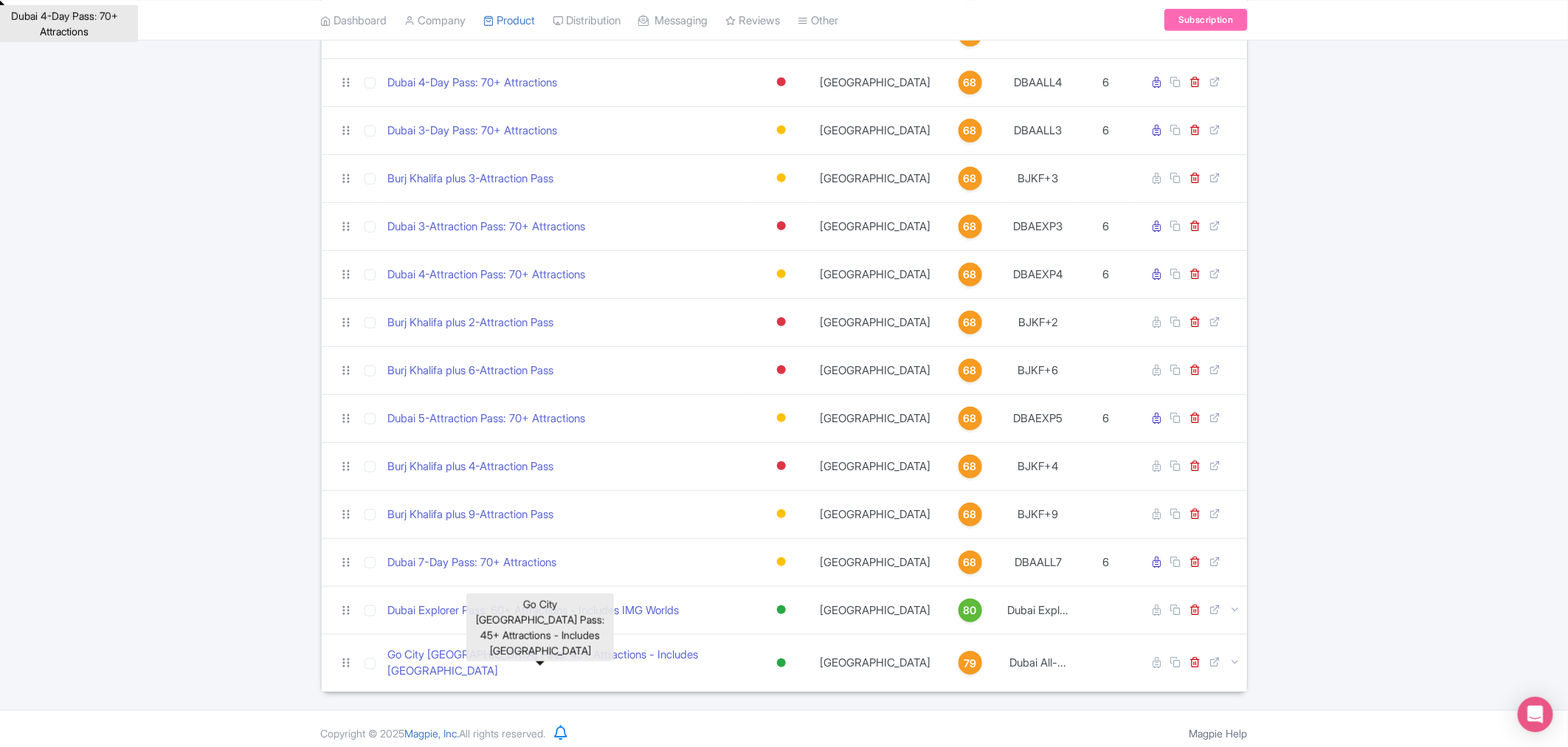
drag, startPoint x: 526, startPoint y: 658, endPoint x: 267, endPoint y: 632, distance: 260.3
click at [229, 639] on div "dubai Search Filter by Collections All Inclusive Explorer Trade Products Trade …" at bounding box center [784, 236] width 1568 height 913
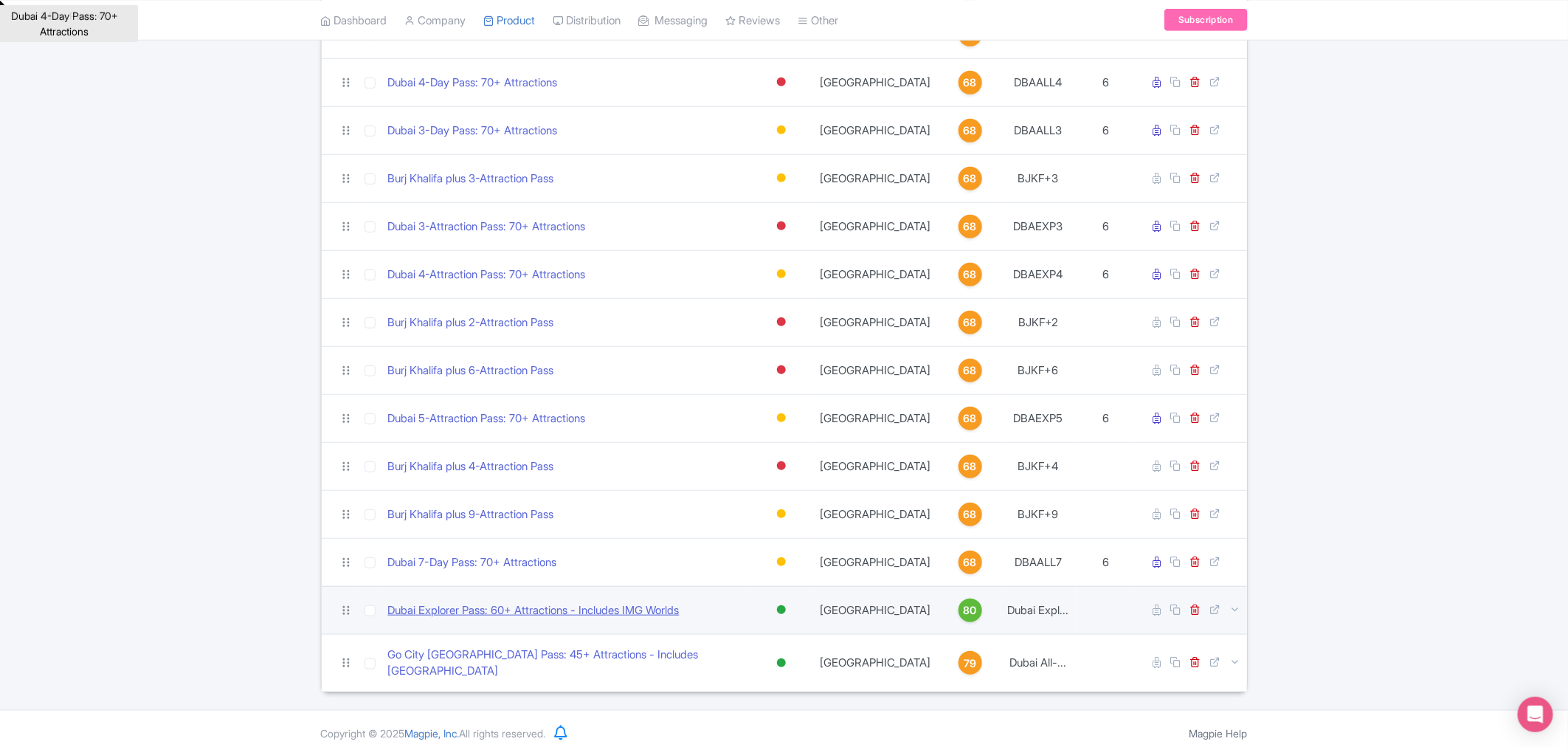
drag, startPoint x: 510, startPoint y: 599, endPoint x: 511, endPoint y: 613, distance: 14.0
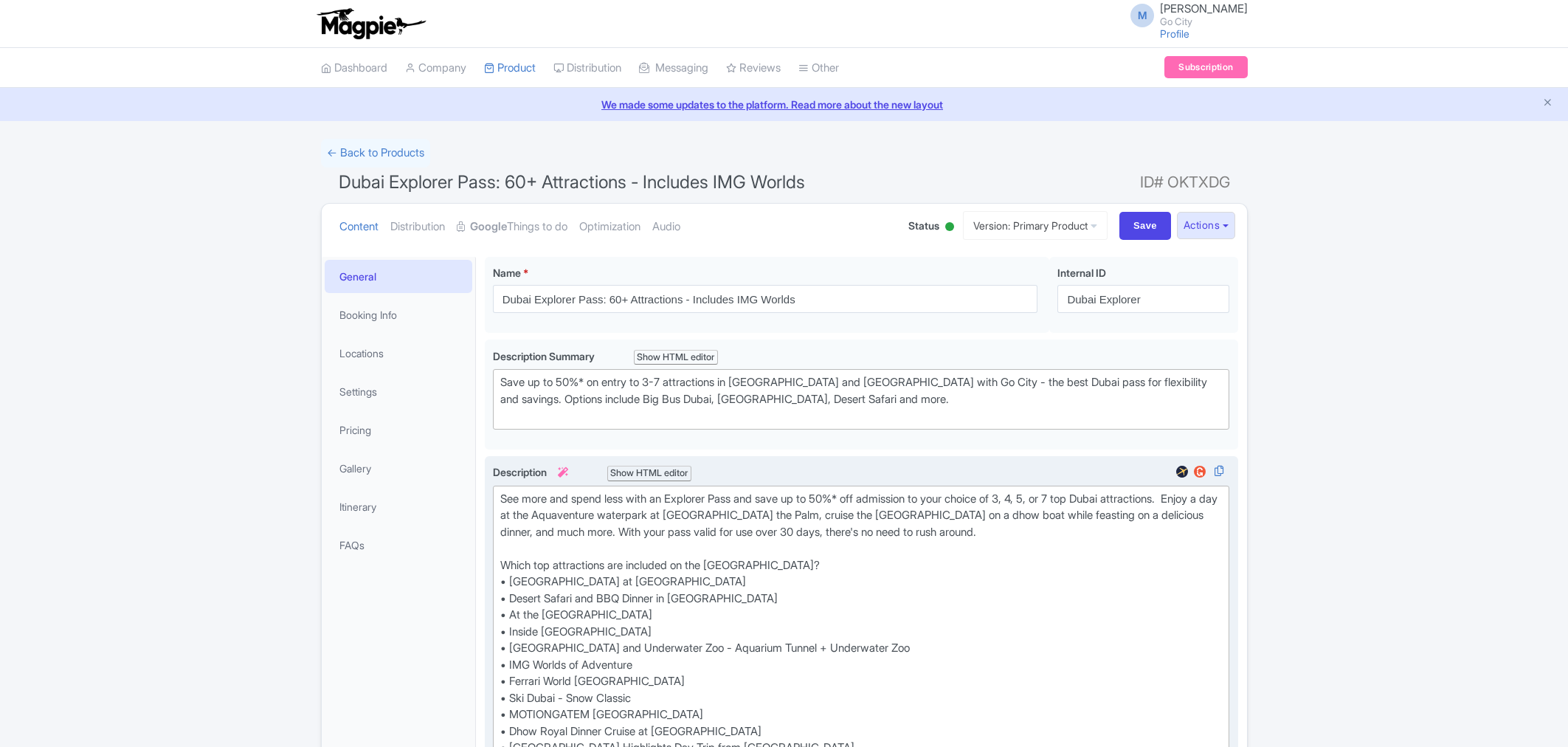
scroll to position [1312, 0]
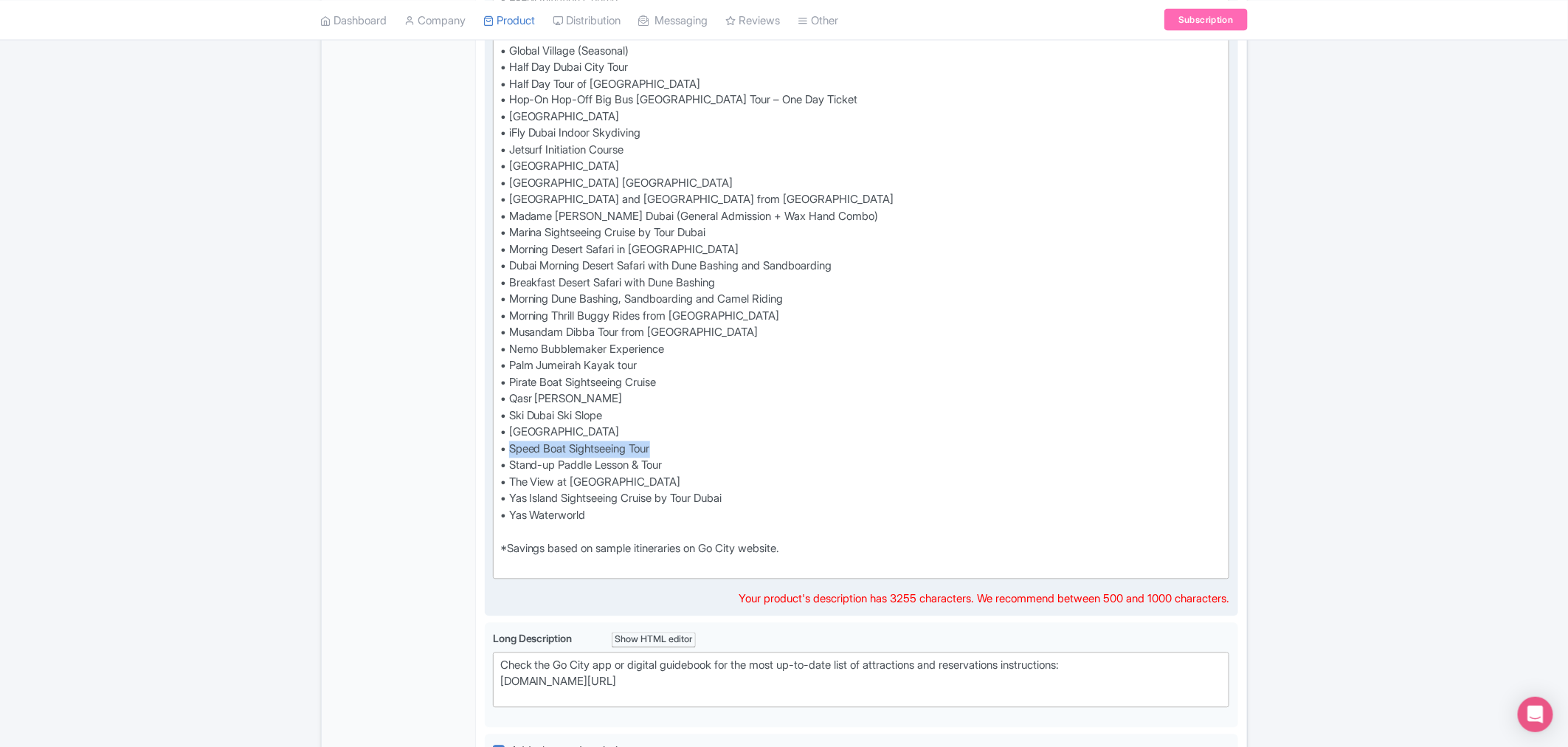
drag, startPoint x: 665, startPoint y: 450, endPoint x: 509, endPoint y: 446, distance: 156.1
paste trix-editor "90 Minutes Speed Boat Sightseeing Tour of [GEOGRAPHIC_DATA]"
type trix-editor "<lor>Ips dolo sit ametc adip elit se Doeiusmo Temp inc utla et do 92%* mag aliq…"
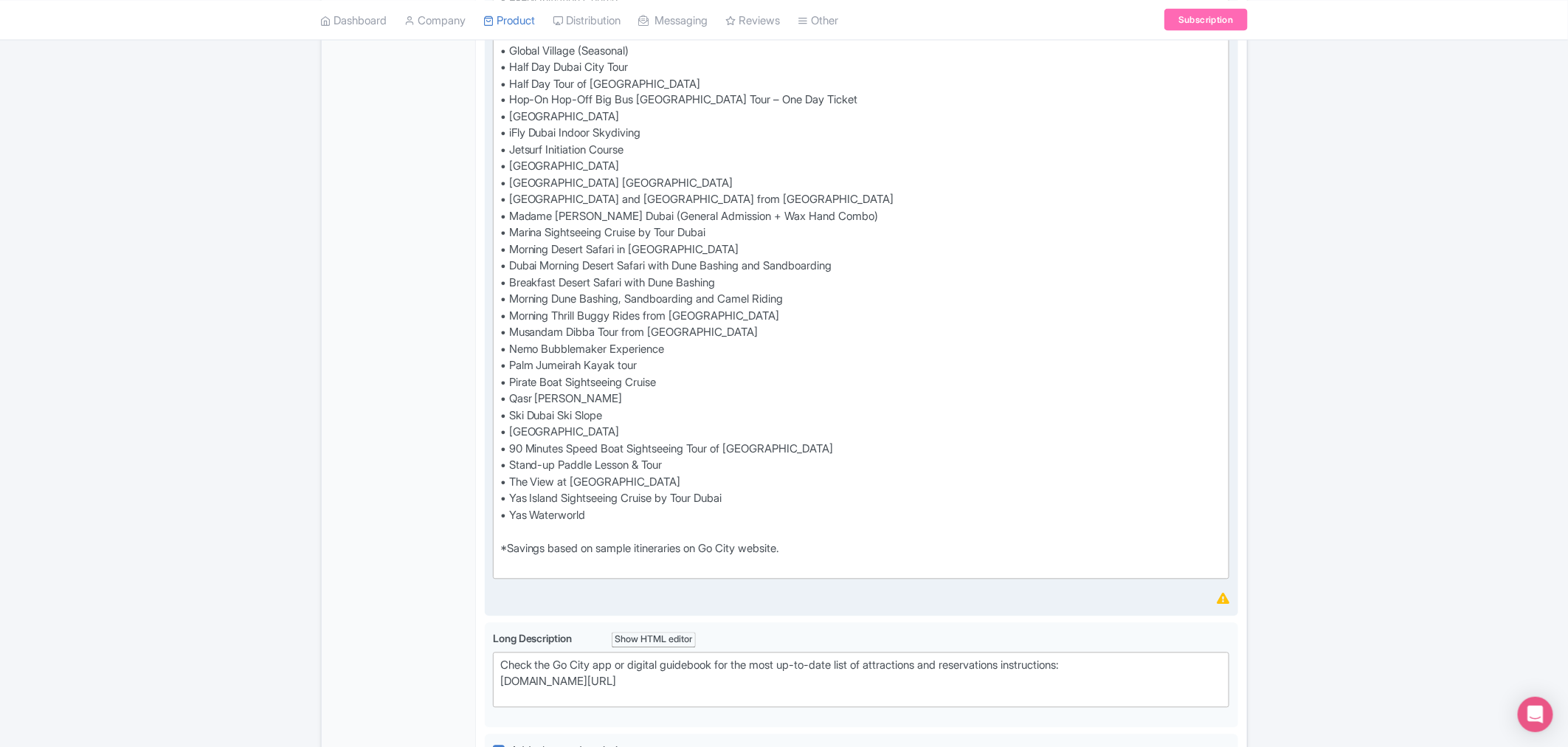
click at [1381, 293] on div "← Back to Products Dubai Explorer Pass: 60+ Attractions - Includes IMG Worlds I…" at bounding box center [784, 75] width 1568 height 2498
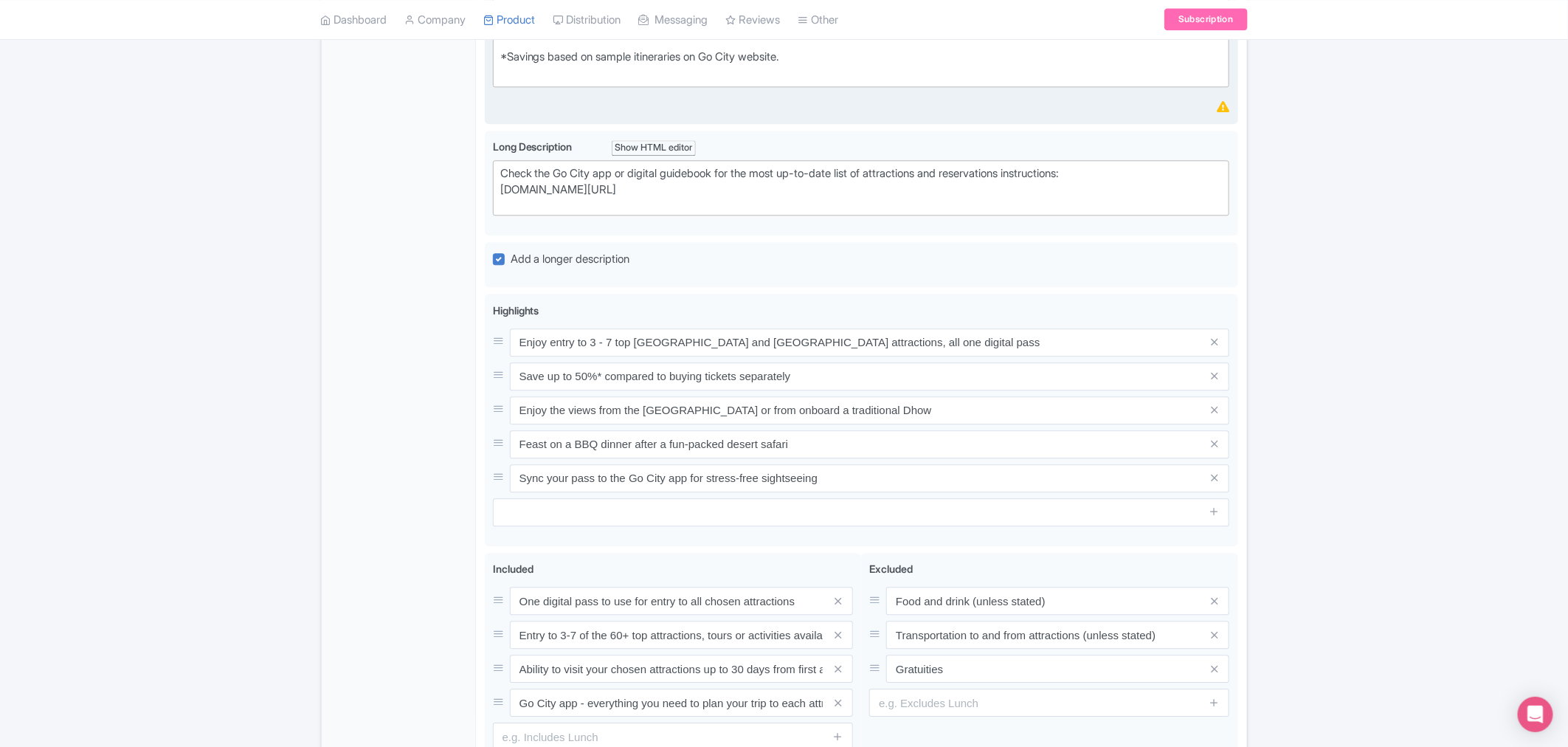
scroll to position [1953, 0]
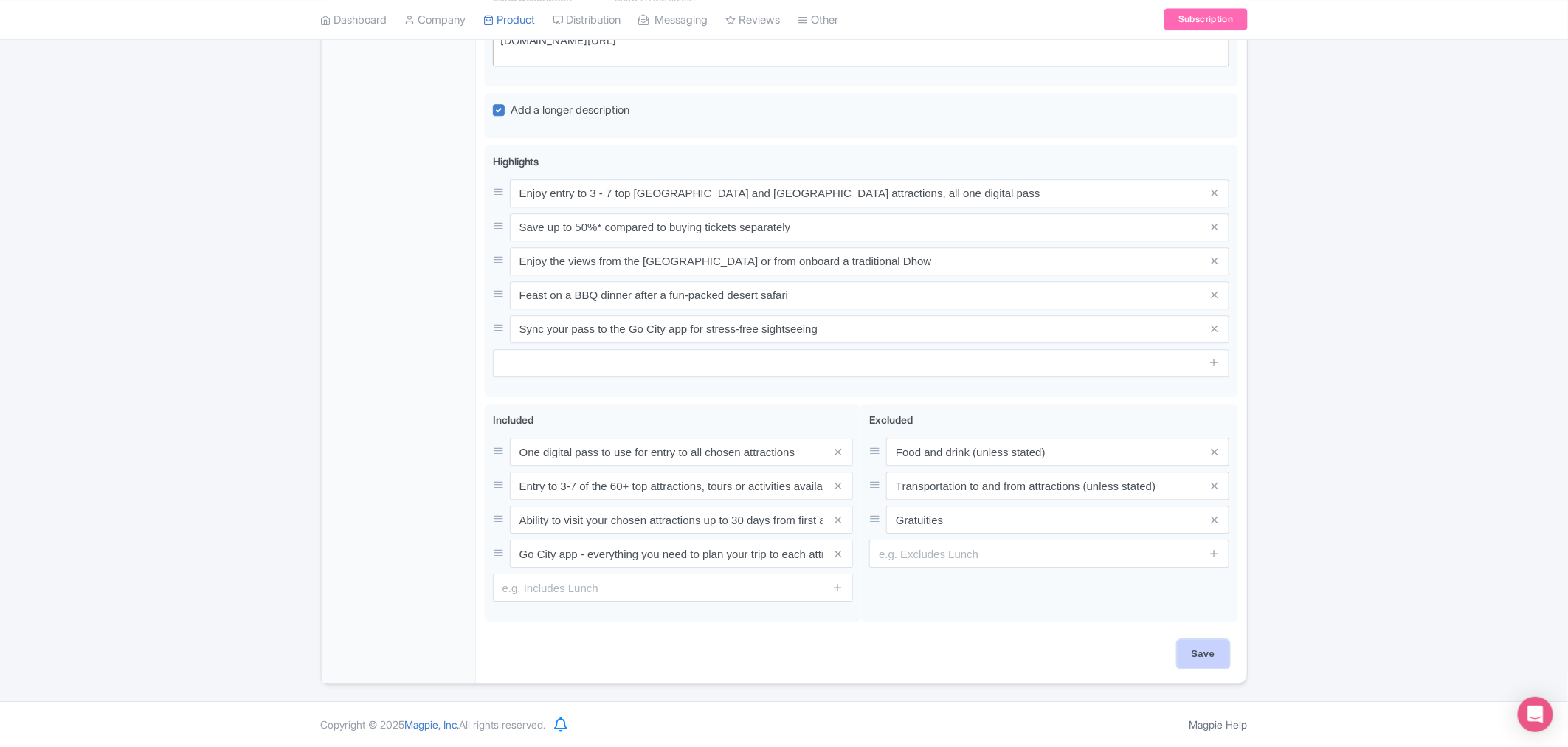
click at [1205, 645] on input "Save" at bounding box center [1203, 654] width 52 height 28
type input "Saving..."
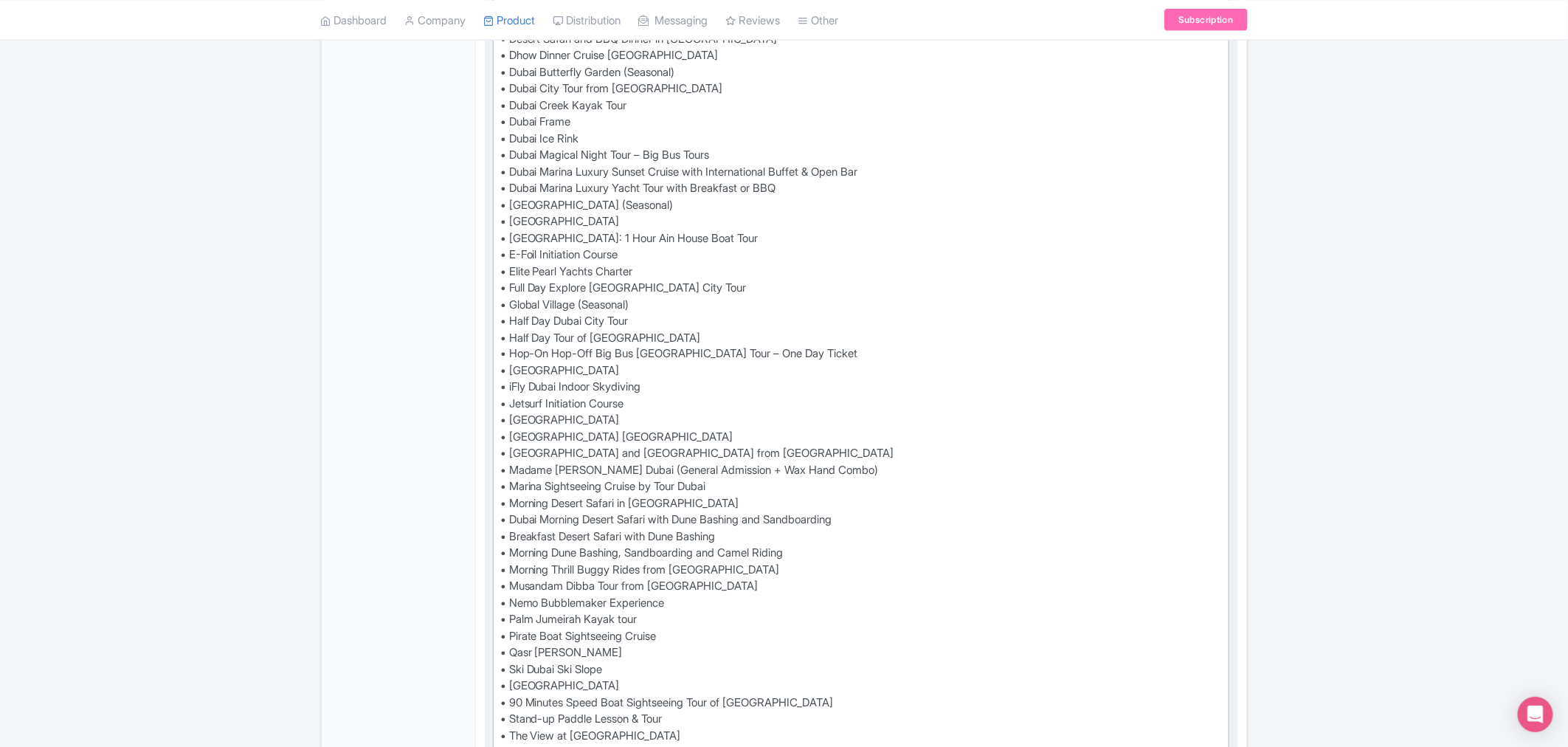
scroll to position [805, 0]
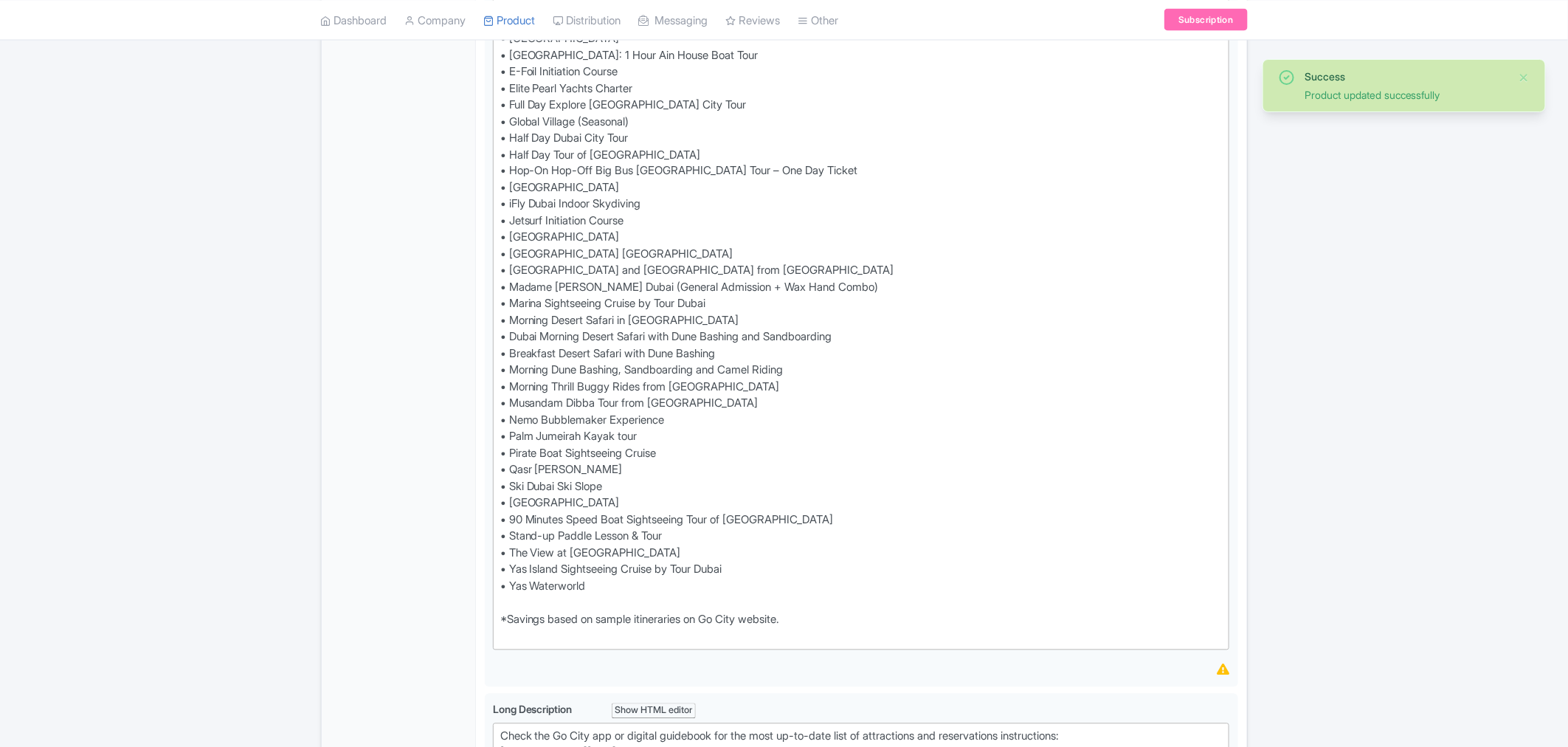
scroll to position [1241, 0]
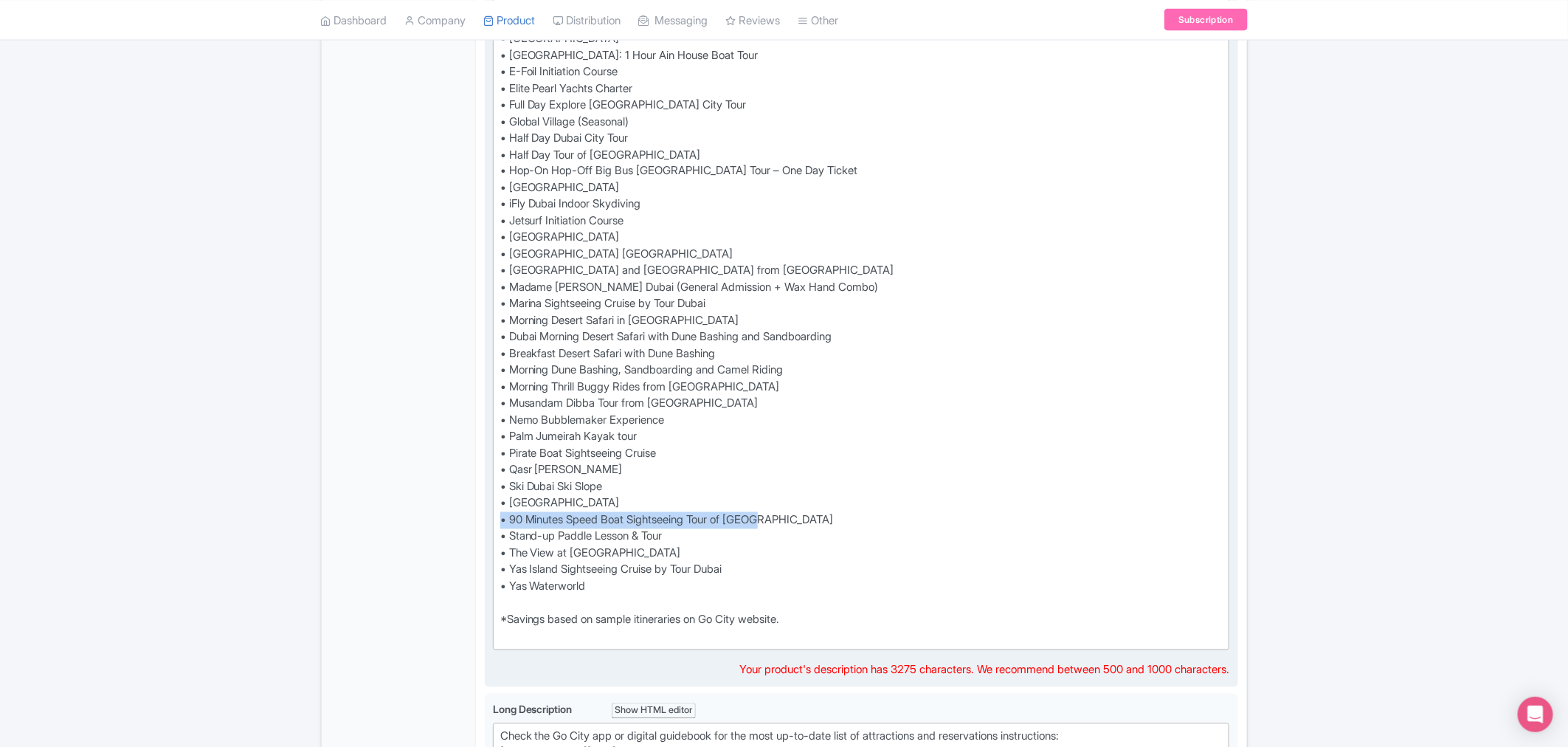
drag, startPoint x: 784, startPoint y: 515, endPoint x: 500, endPoint y: 526, distance: 284.2
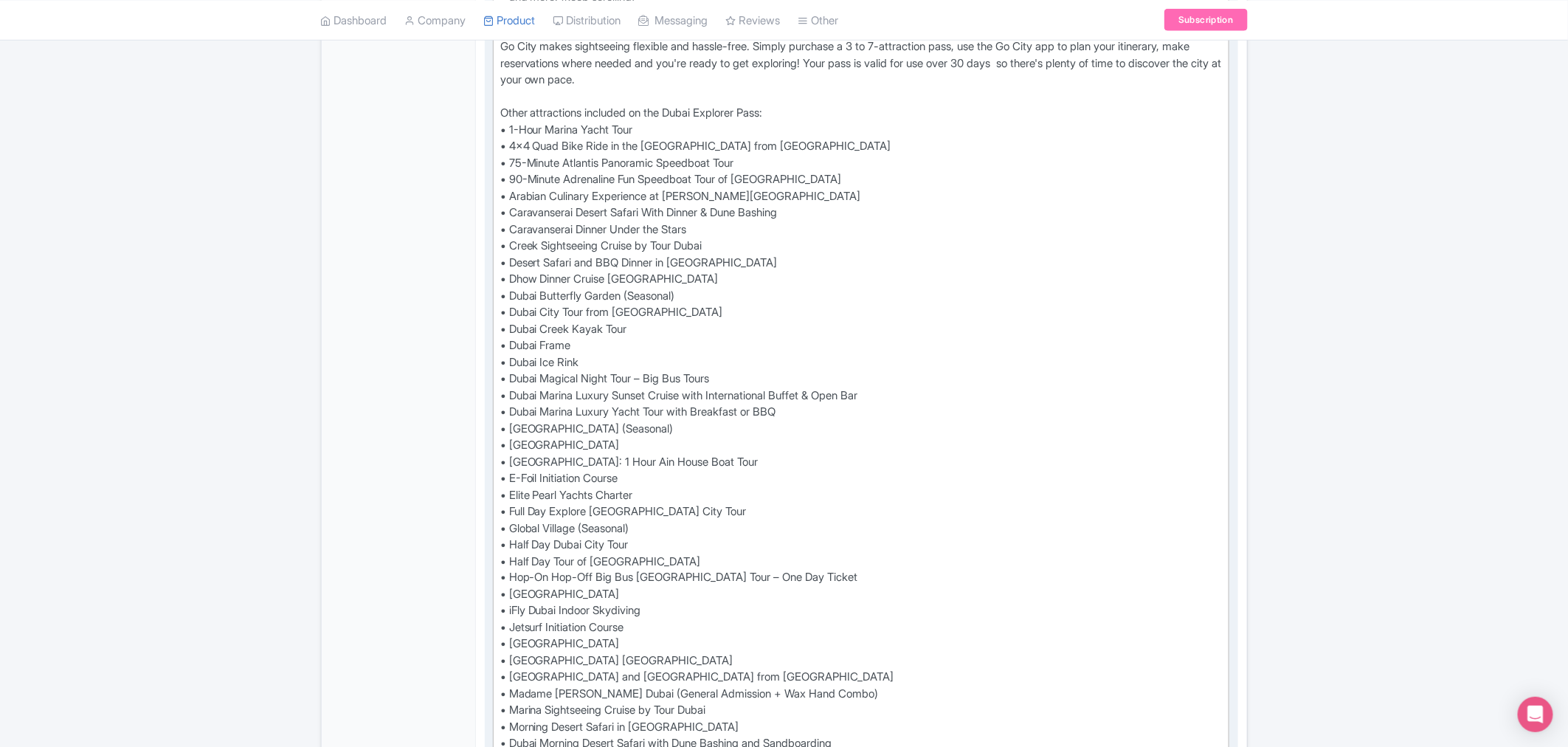
scroll to position [749, 0]
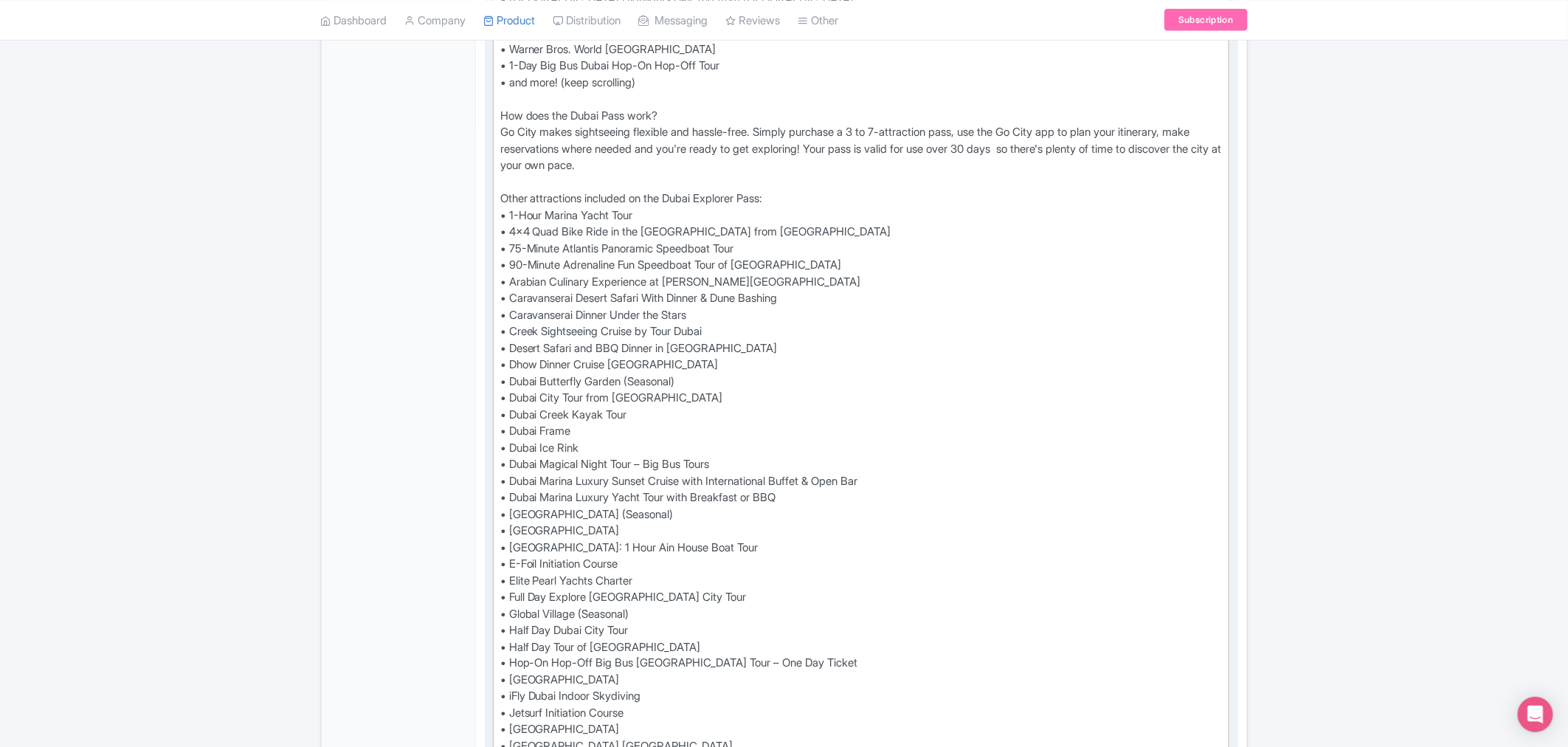
click at [772, 241] on div "See more and spend less with an Explorer Pass and save up to 50%* off admission…" at bounding box center [861, 432] width 722 height 1379
click at [500, 264] on div "See more and spend less with an Explorer Pass and save up to 50%* off admission…" at bounding box center [861, 432] width 722 height 1379
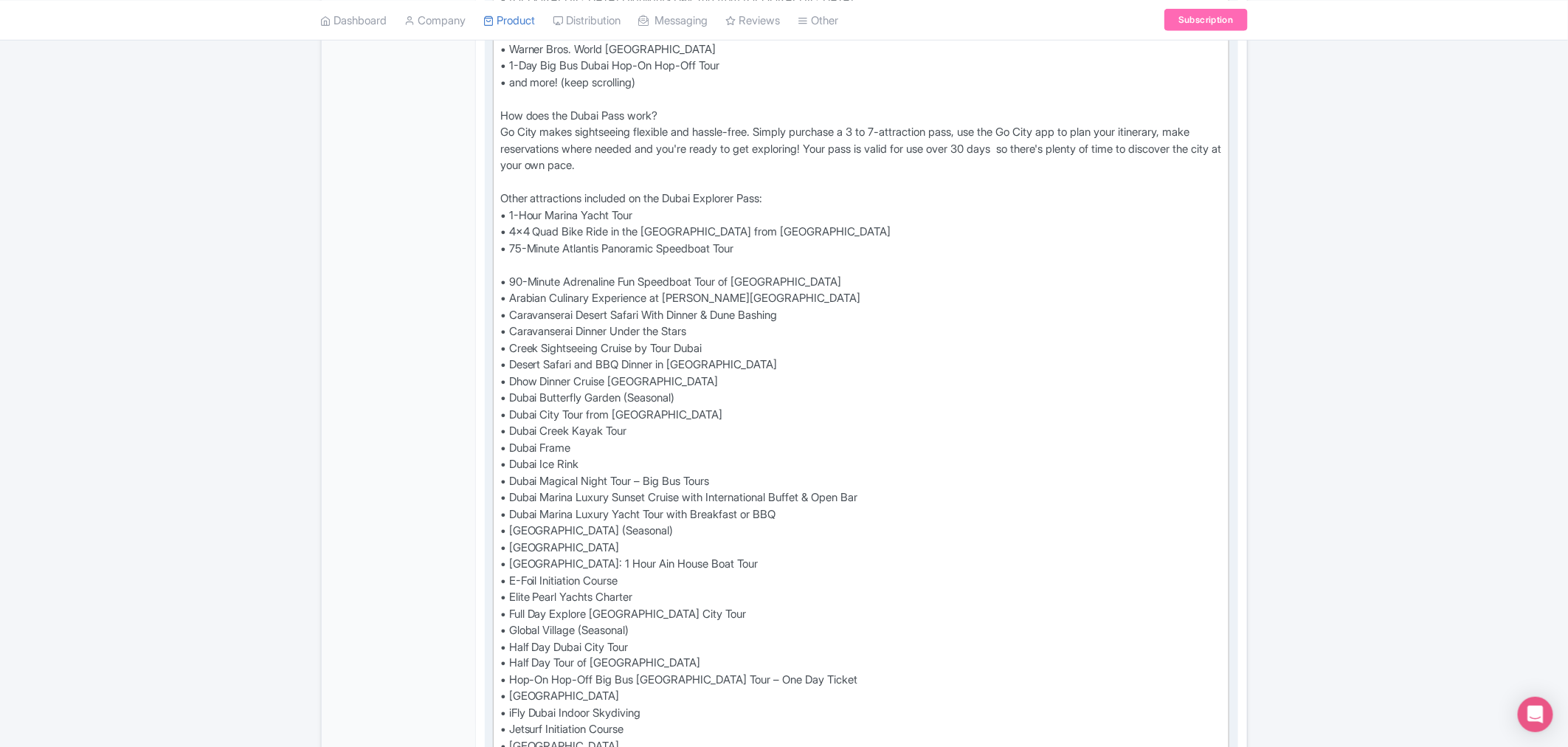
click at [514, 261] on div "See more and spend less with an Explorer Pass and save up to 50%* off admission…" at bounding box center [861, 440] width 722 height 1395
paste trix-editor "• 90 Minutes Speed Boat Sightseeing Tour of [GEOGRAPHIC_DATA]"
type trix-editor "<div>See more and spend less with an Explorer Pass and save up to 50%* off admi…"
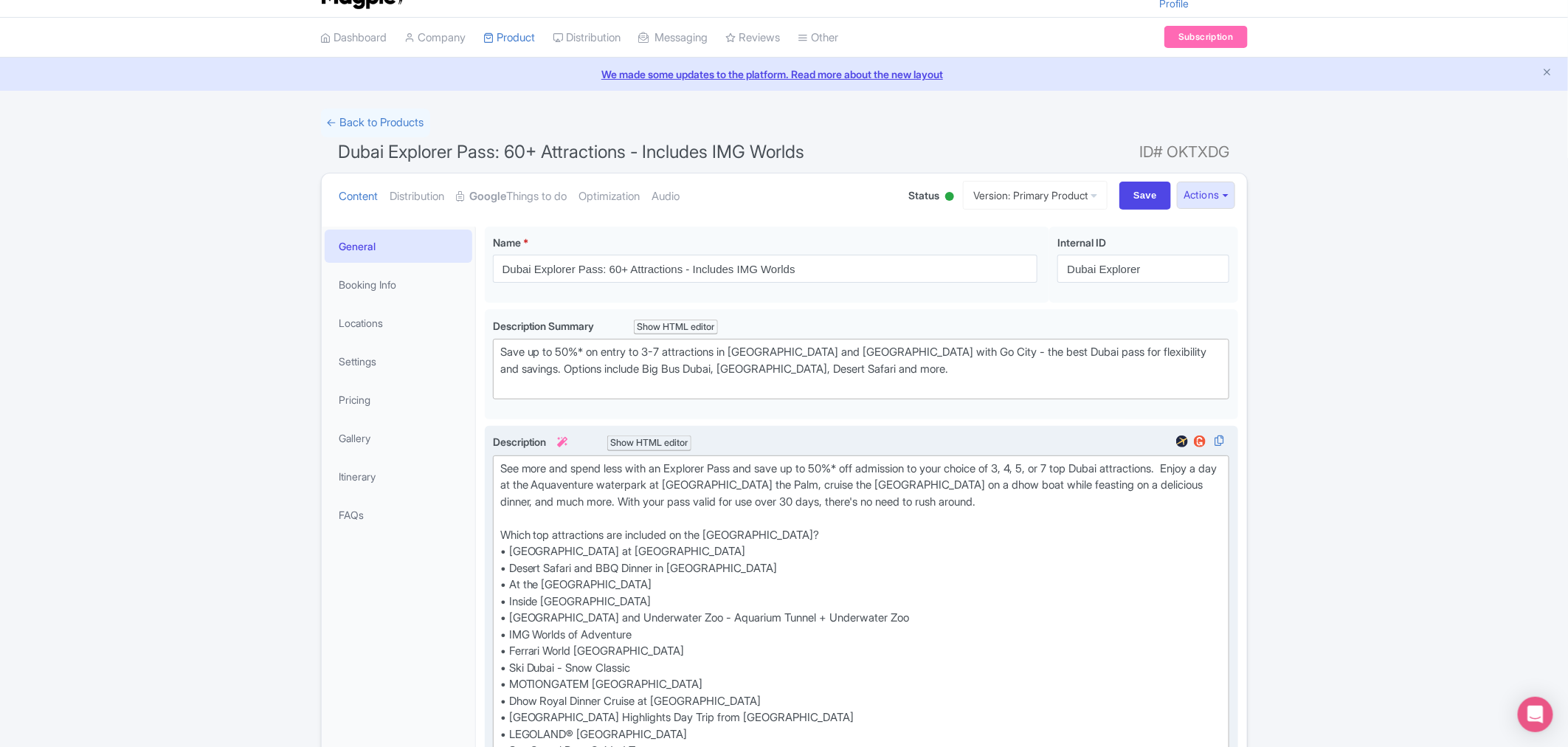
scroll to position [0, 0]
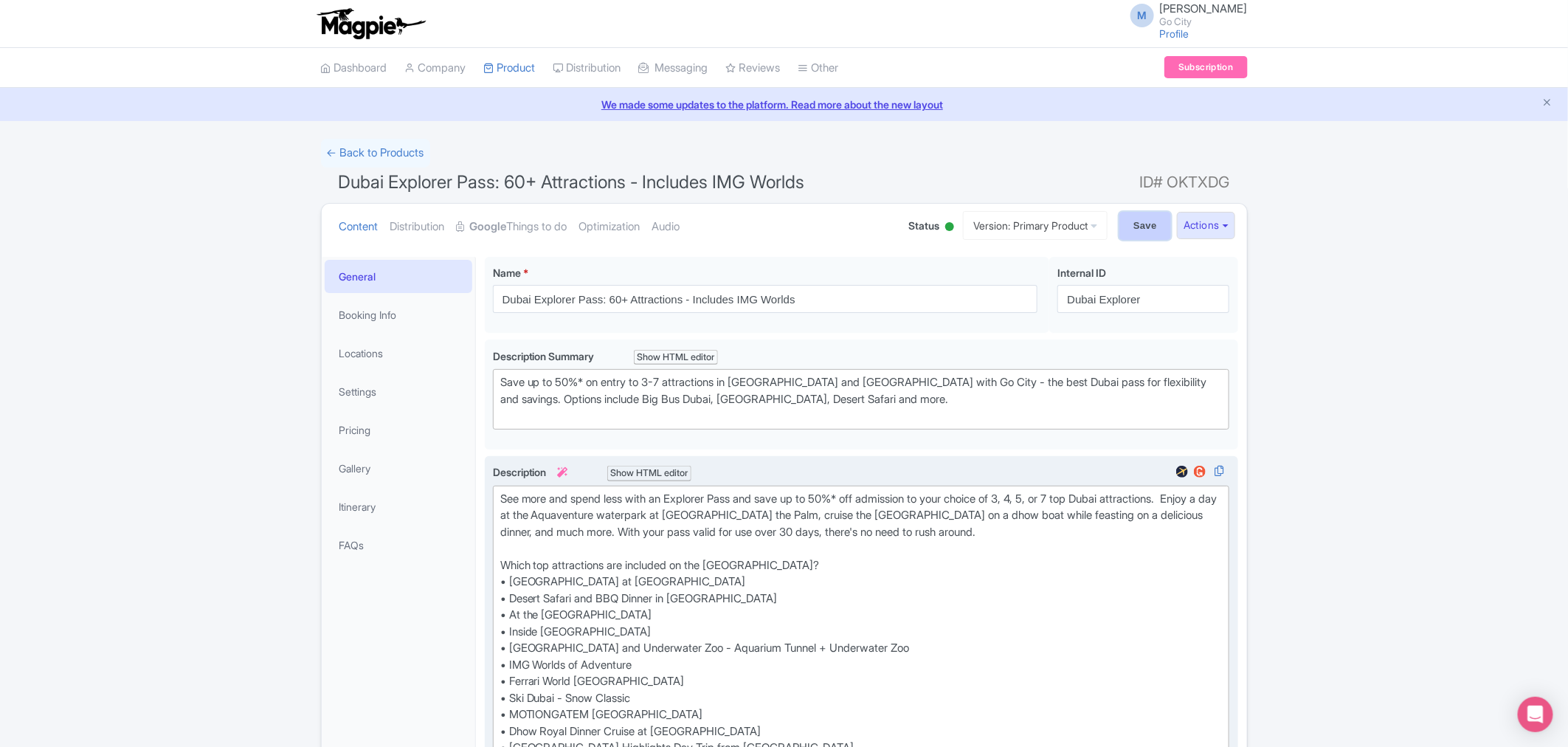
click at [1149, 228] on input "Save" at bounding box center [1145, 226] width 52 height 28
type input "Saving..."
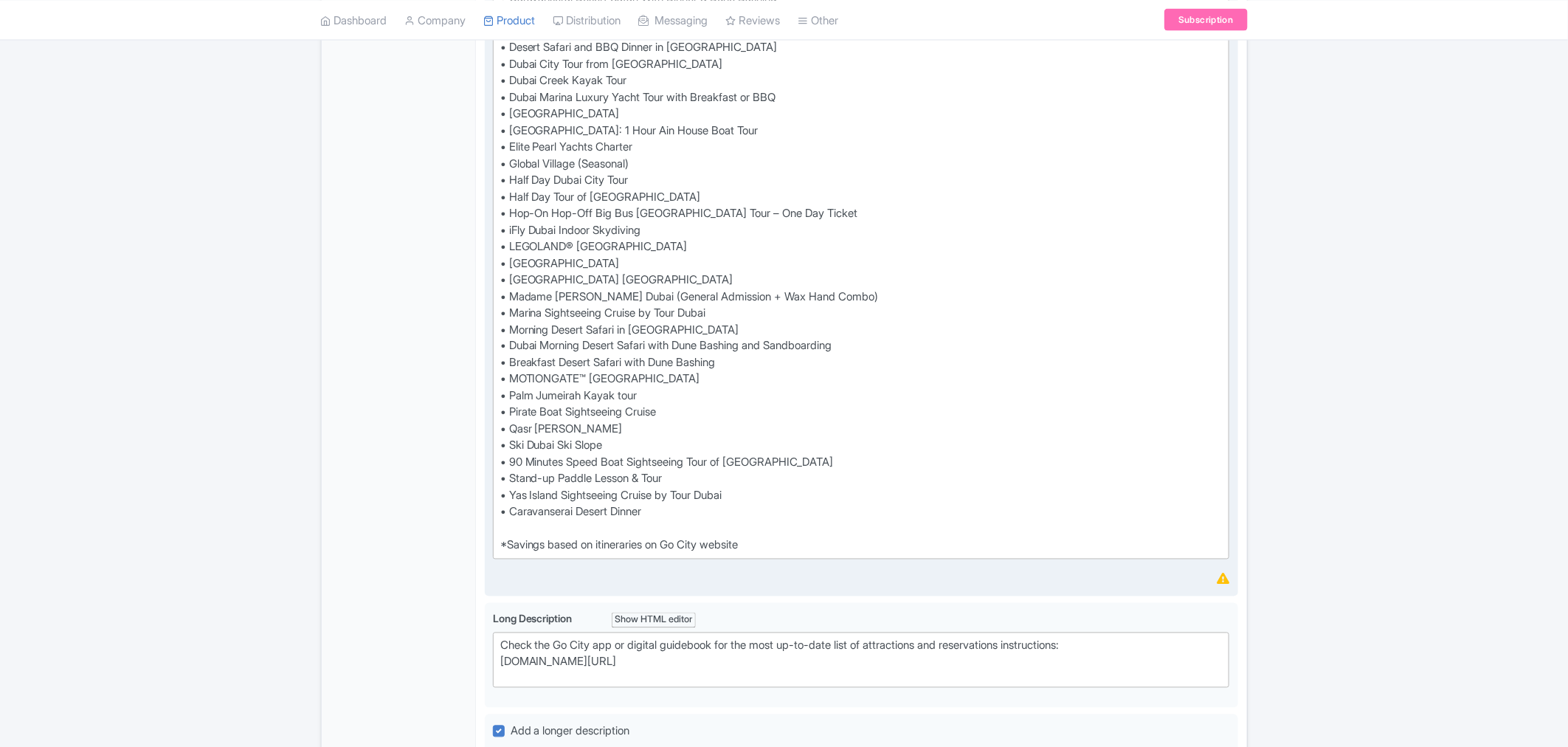
scroll to position [1066, 0]
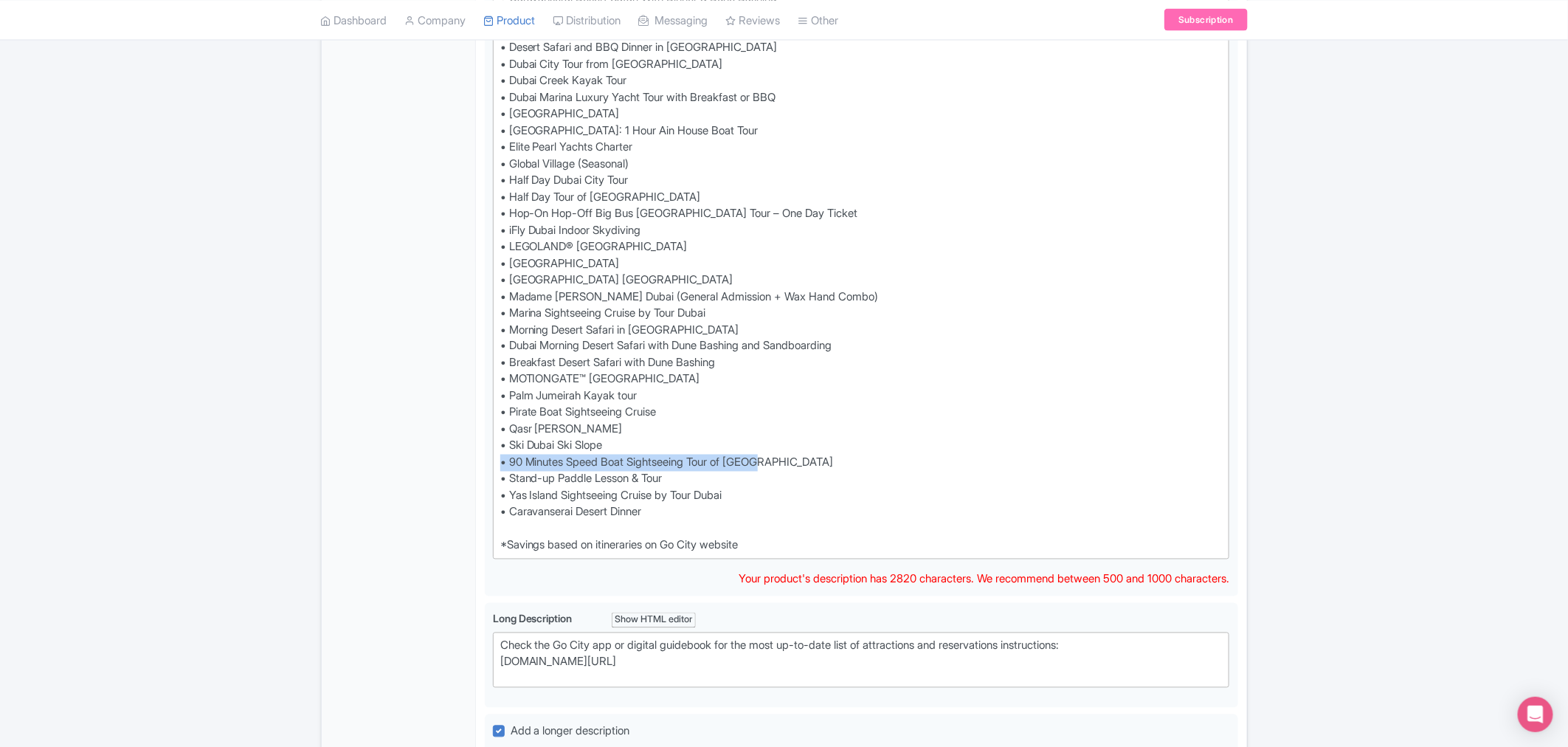
drag, startPoint x: 772, startPoint y: 440, endPoint x: 482, endPoint y: 439, distance: 290.0
click at [482, 439] on div "Go City [GEOGRAPHIC_DATA] Pass: 45+ Attractions - Includes [GEOGRAPHIC_DATA] Na…" at bounding box center [861, 226] width 771 height 2088
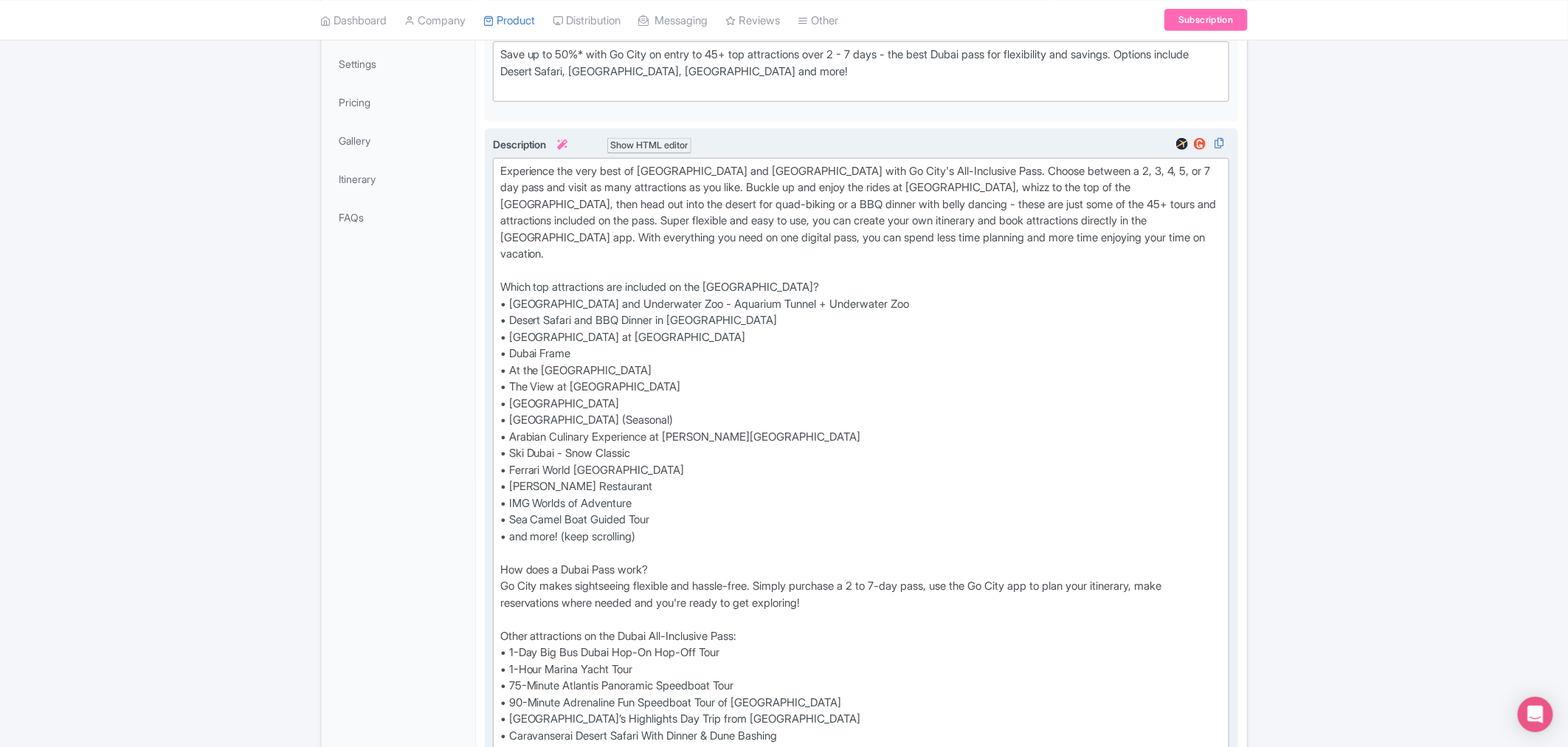
scroll to position [491, 0]
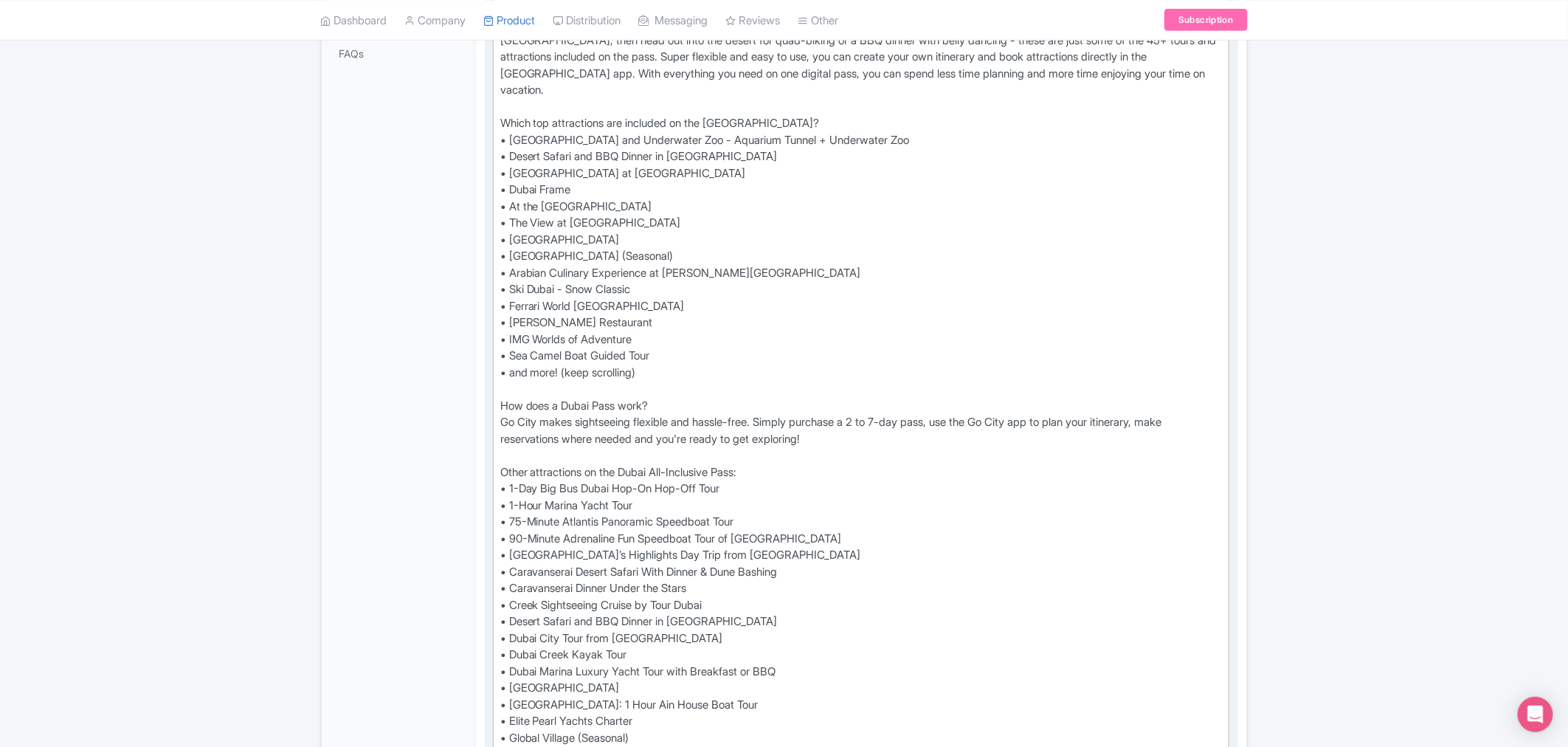
click at [776, 503] on div "Experience the very best of Dubai and Abu Dhabi with Go City's All-Inclusive Pa…" at bounding box center [861, 556] width 722 height 1113
click at [502, 519] on div "Experience the very best of Dubai and Abu Dhabi with Go City's All-Inclusive Pa…" at bounding box center [861, 556] width 722 height 1113
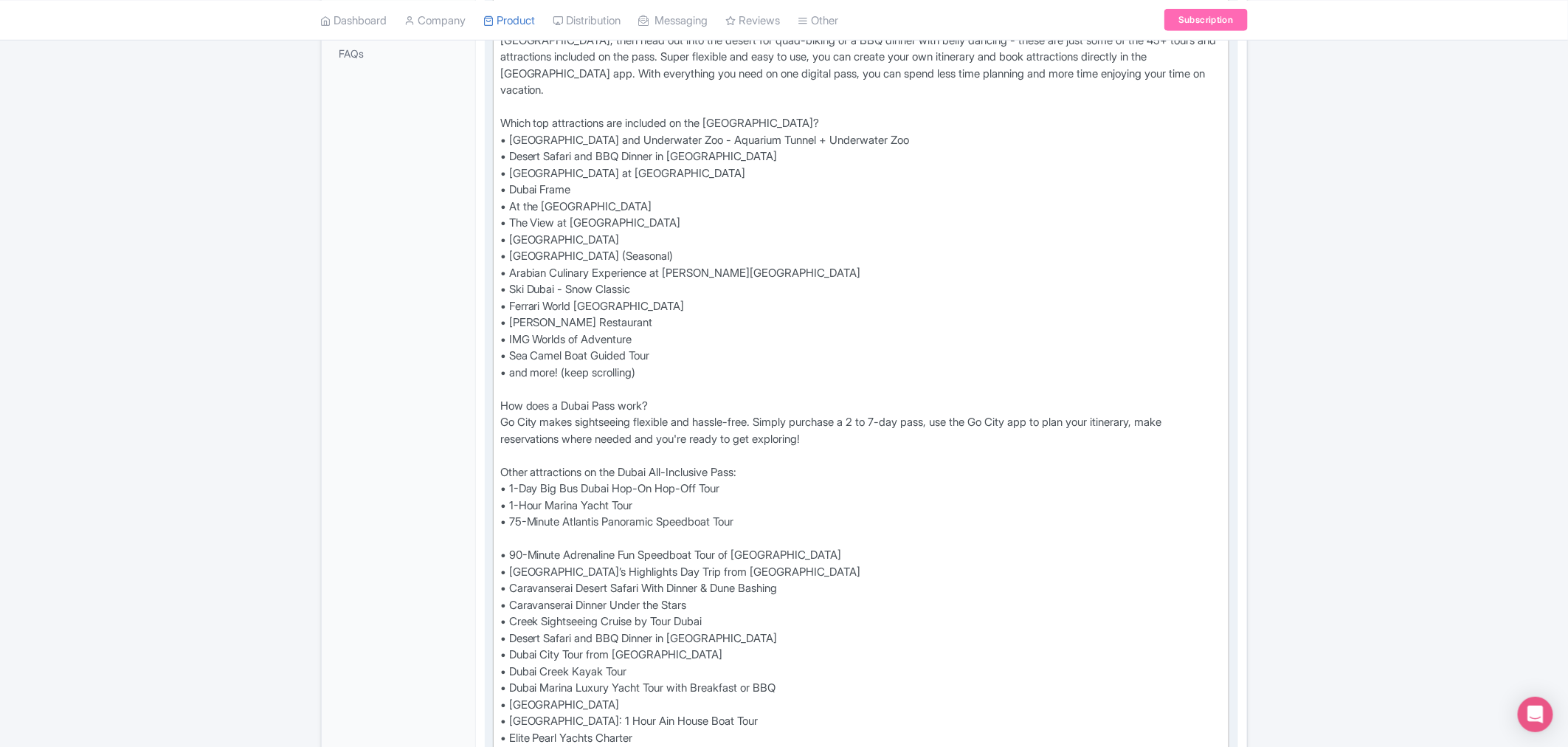
click at [529, 515] on div "Experience the very best of Dubai and Abu Dhabi with Go City's All-Inclusive Pa…" at bounding box center [861, 563] width 722 height 1129
paste trix-editor "• 90 Minutes Speed Boat Sightseeing Tour of [GEOGRAPHIC_DATA]"
type trix-editor "<div>Experience the very best of Dubai and Abu Dhabi with Go City's All-Inclusi…"
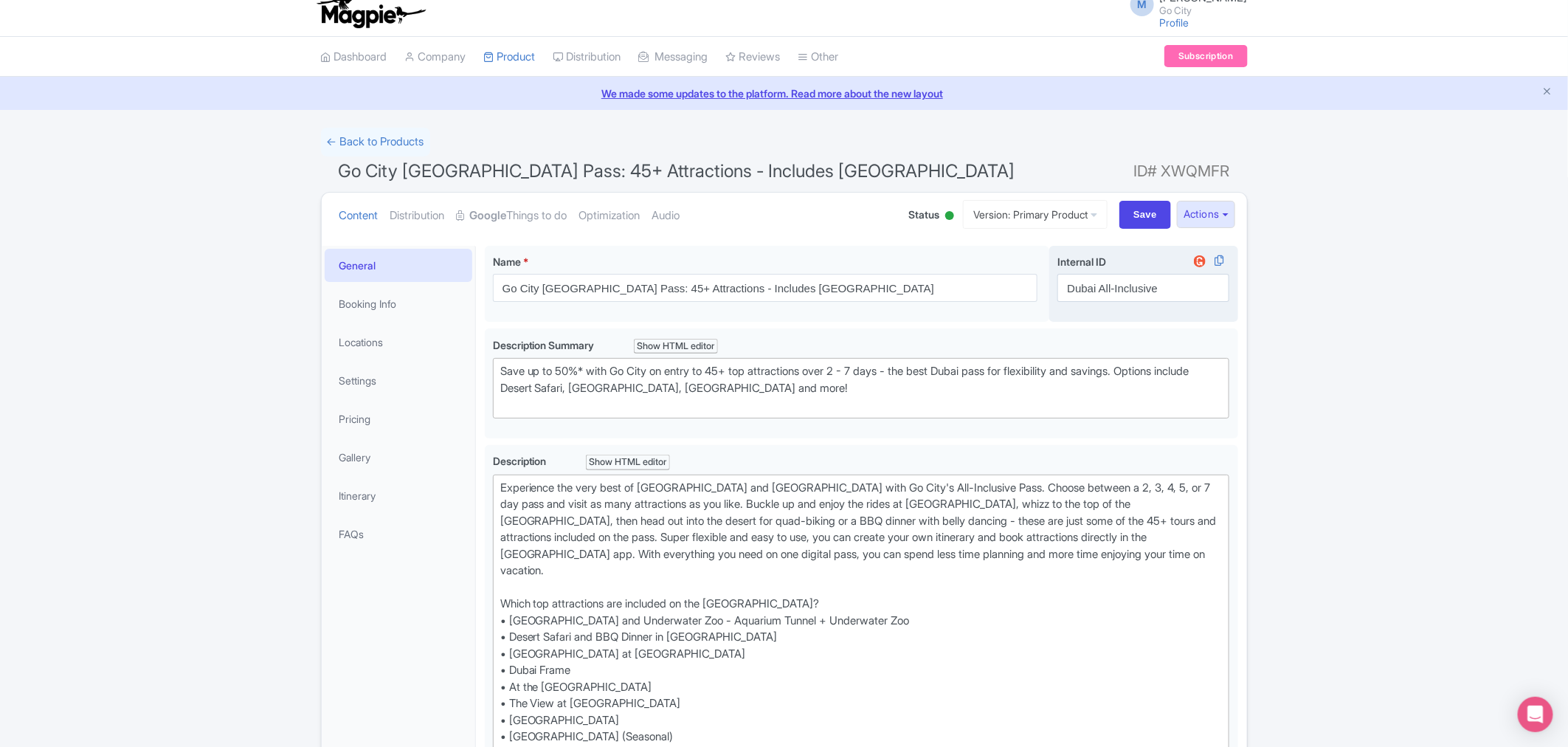
scroll to position [0, 0]
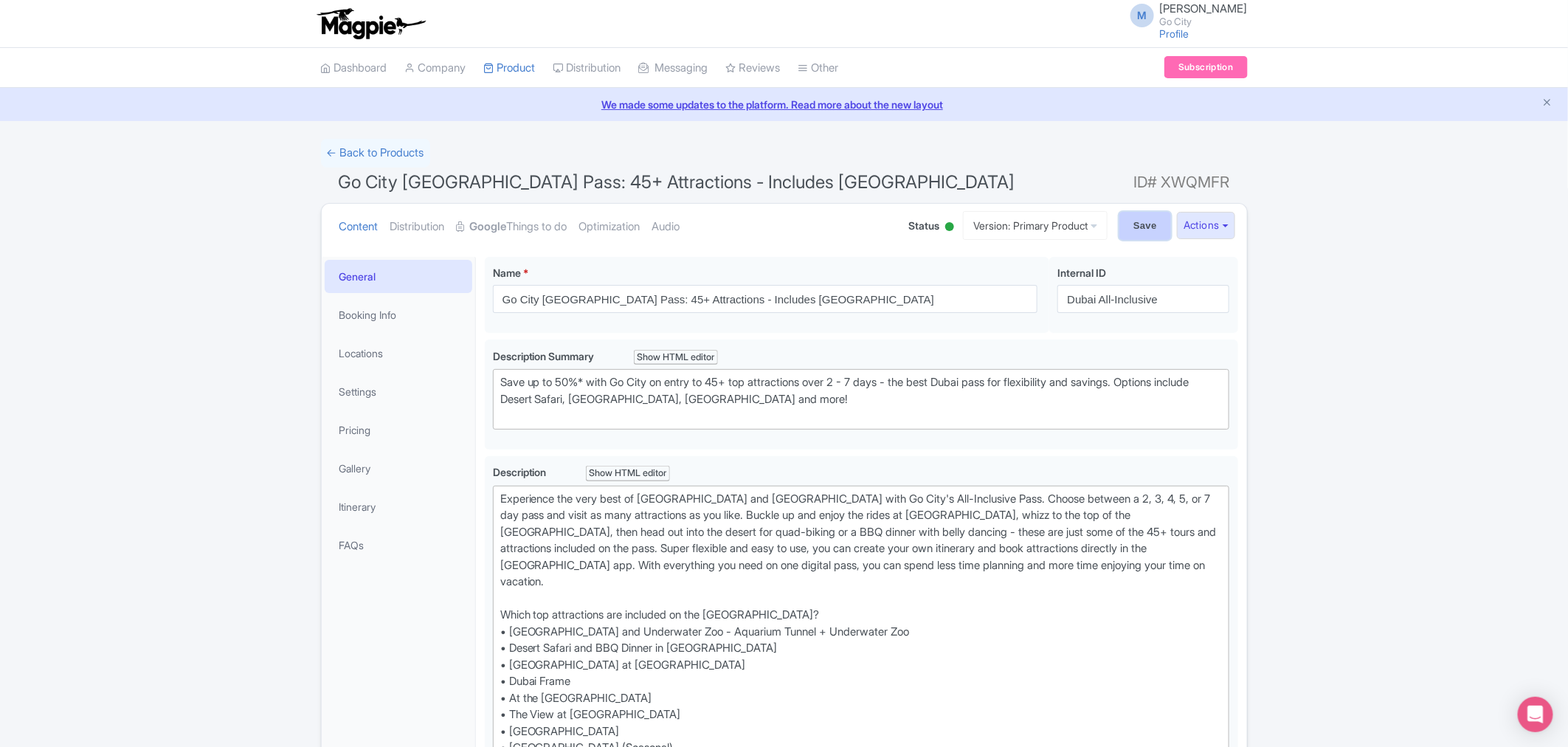
click at [1144, 230] on input "Save" at bounding box center [1145, 226] width 52 height 28
type input "Saving..."
